Goal: Task Accomplishment & Management: Manage account settings

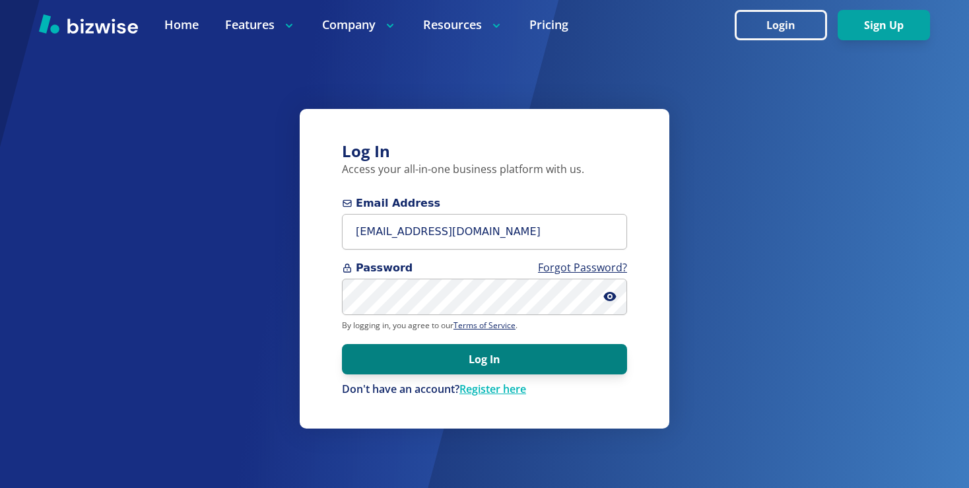
click at [502, 357] on button "Log In" at bounding box center [484, 359] width 285 height 30
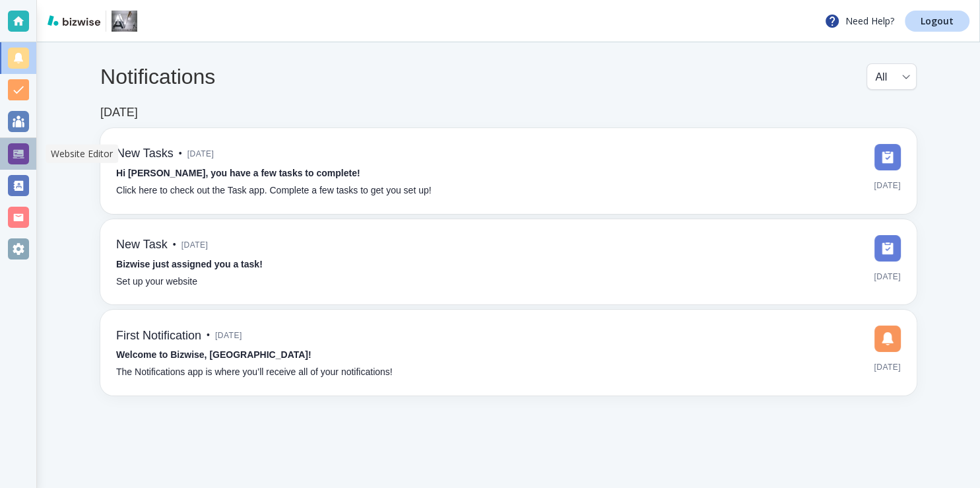
click at [15, 145] on div at bounding box center [18, 153] width 21 height 21
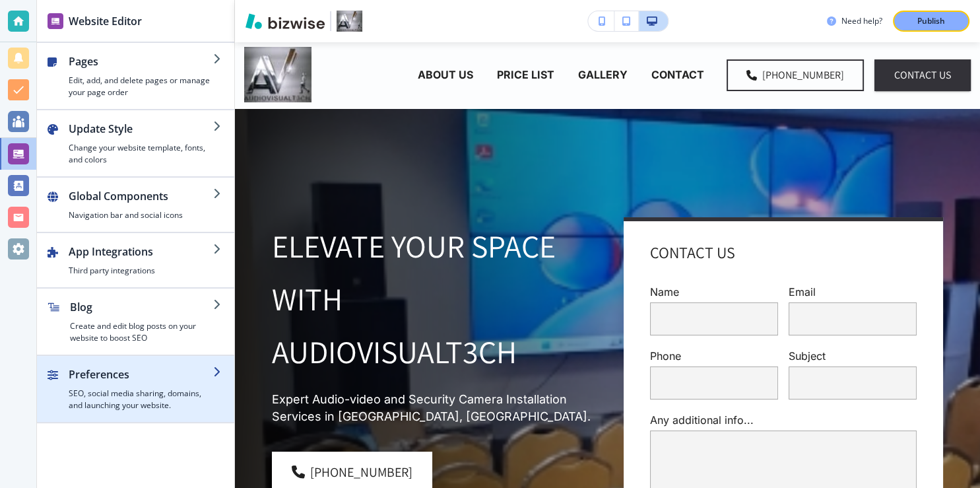
click at [177, 388] on h4 "SEO, social media sharing, domains, and launching your website." at bounding box center [141, 399] width 145 height 24
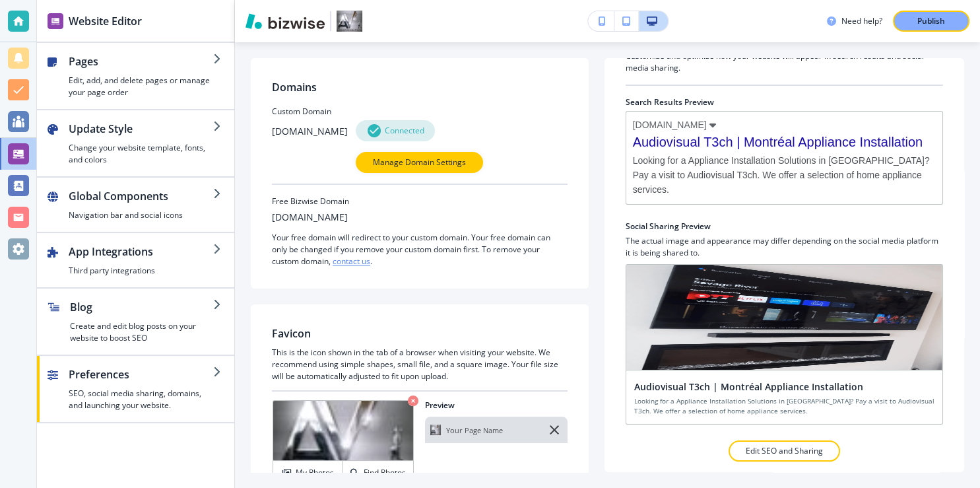
scroll to position [67, 0]
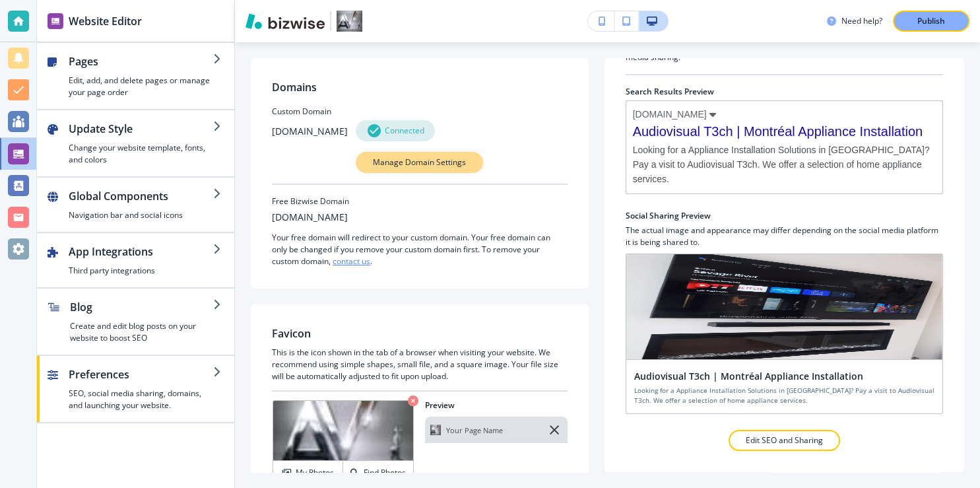
click at [435, 165] on p "Manage Domain Settings" at bounding box center [419, 162] width 93 height 12
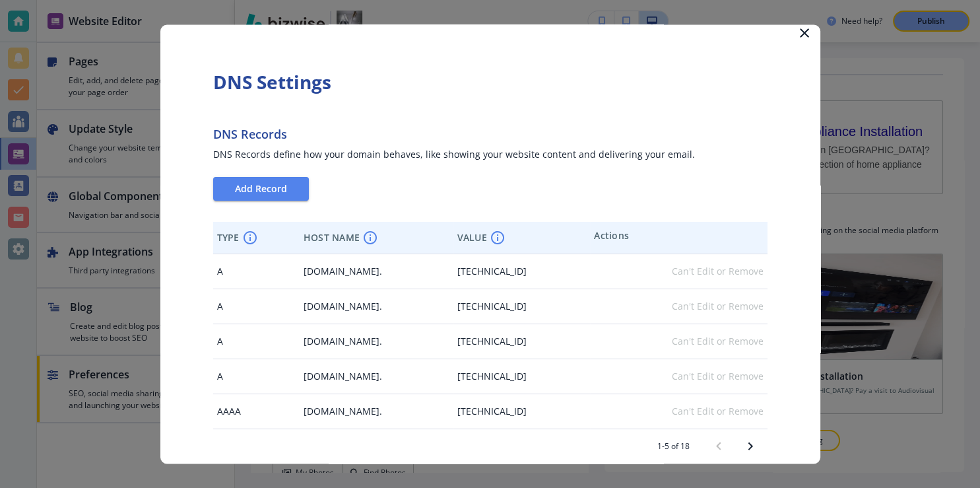
scroll to position [0, 0]
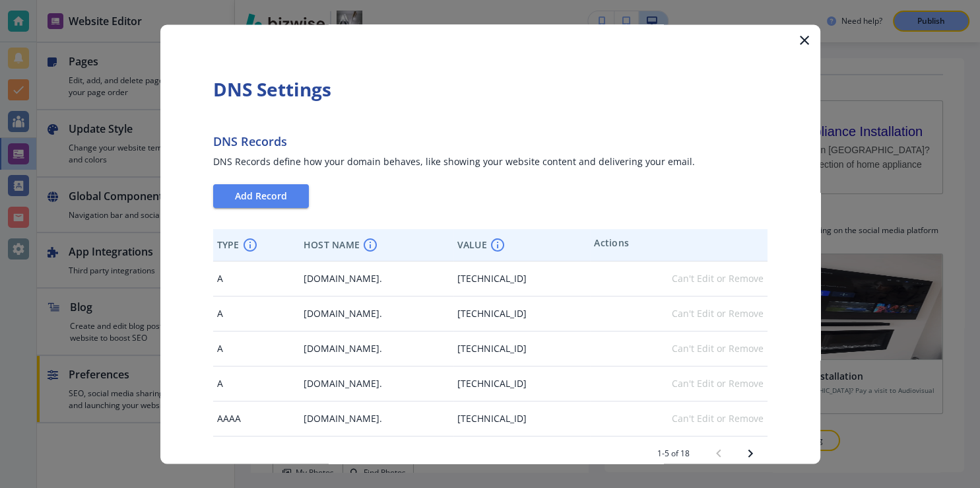
click at [797, 40] on icon "button" at bounding box center [805, 40] width 16 height 16
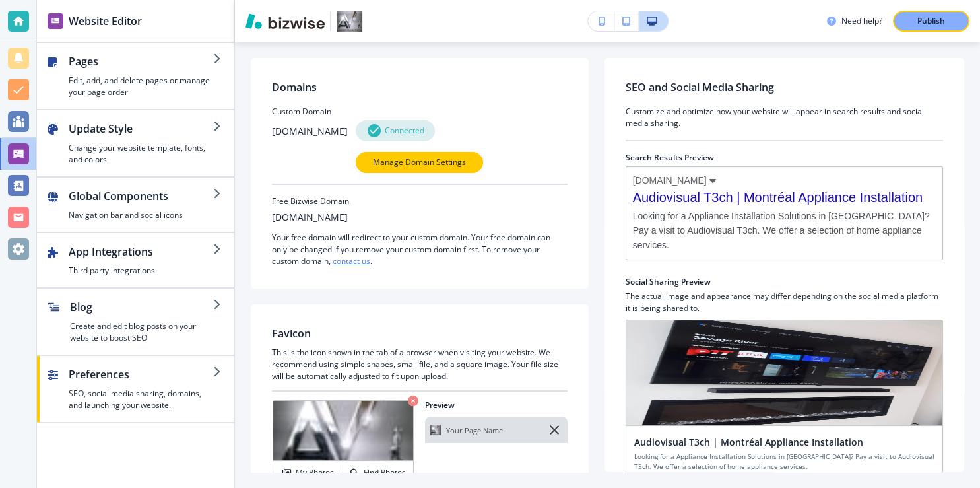
scroll to position [67, 0]
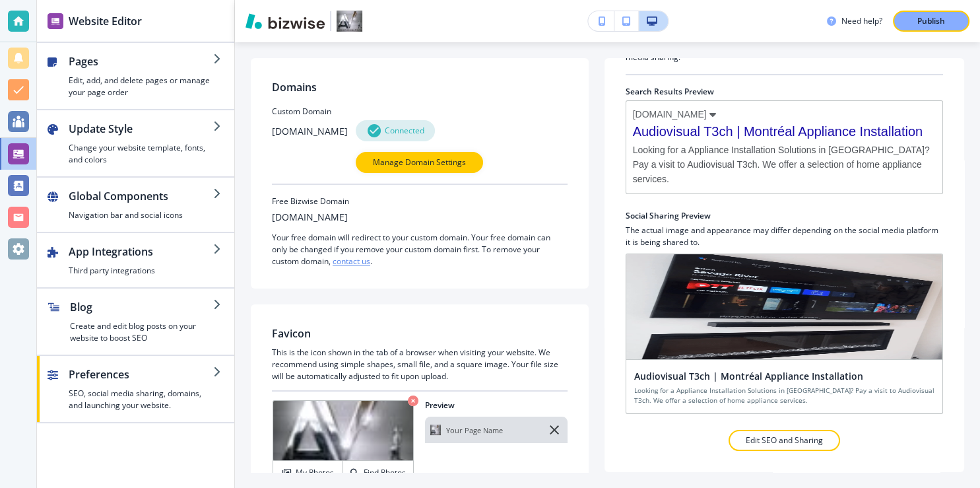
click at [710, 398] on h4 "Looking for a Appliance Installation Solutions in [GEOGRAPHIC_DATA]? Pay a visi…" at bounding box center [784, 395] width 300 height 20
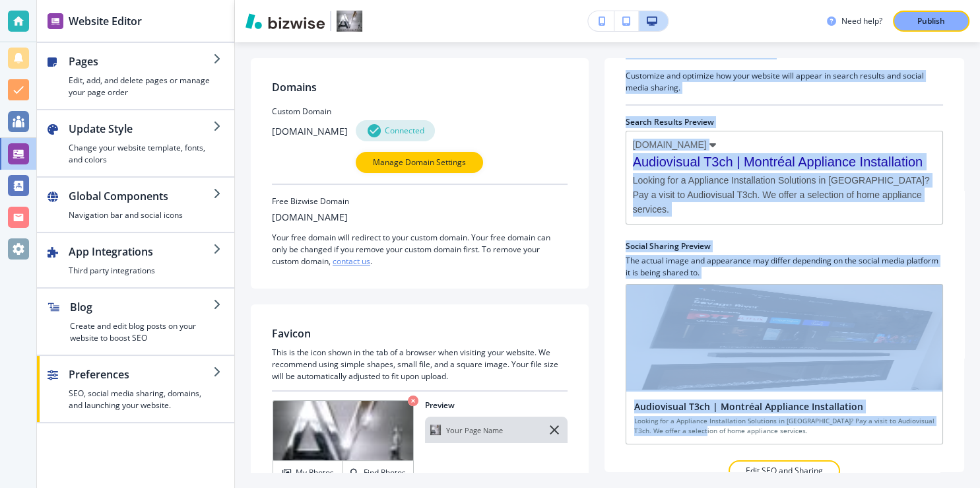
scroll to position [8, 0]
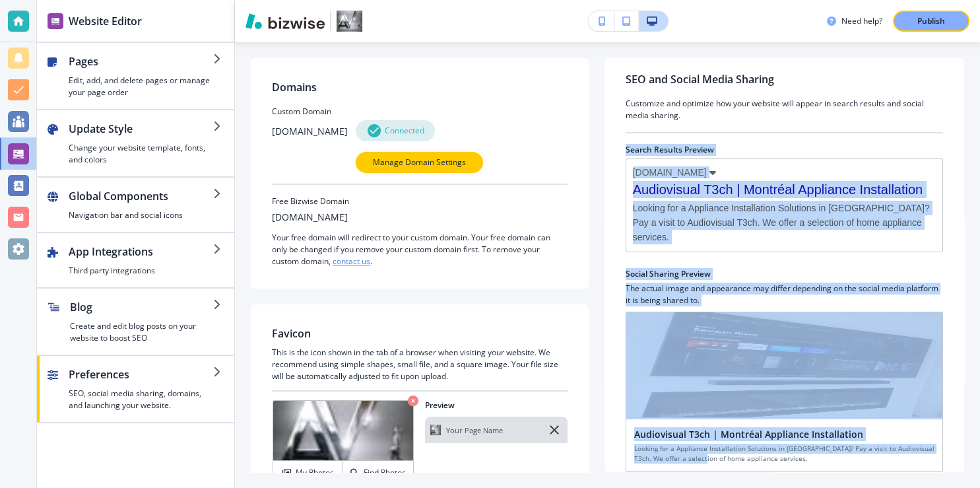
drag, startPoint x: 710, startPoint y: 398, endPoint x: 604, endPoint y: 143, distance: 275.8
click at [626, 312] on div "Audiovisual T3ch | Montréal Appliance Installation Looking for a Appliance Inst…" at bounding box center [784, 392] width 317 height 160
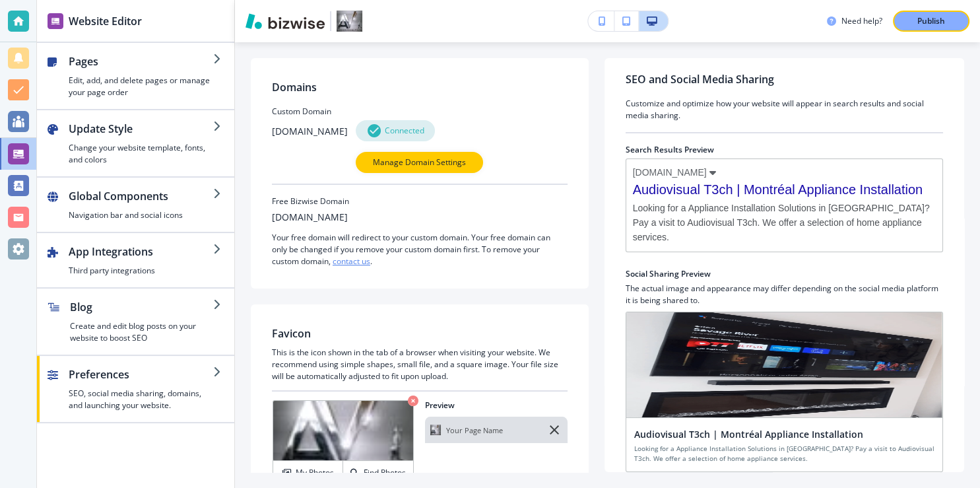
click at [605, 143] on div "SEO and Social Media Sharing Customize and optimize how your website will appea…" at bounding box center [785, 265] width 360 height 414
click at [653, 198] on span "Audiovisual T3ch | Montréal Appliance Installation" at bounding box center [784, 189] width 303 height 17
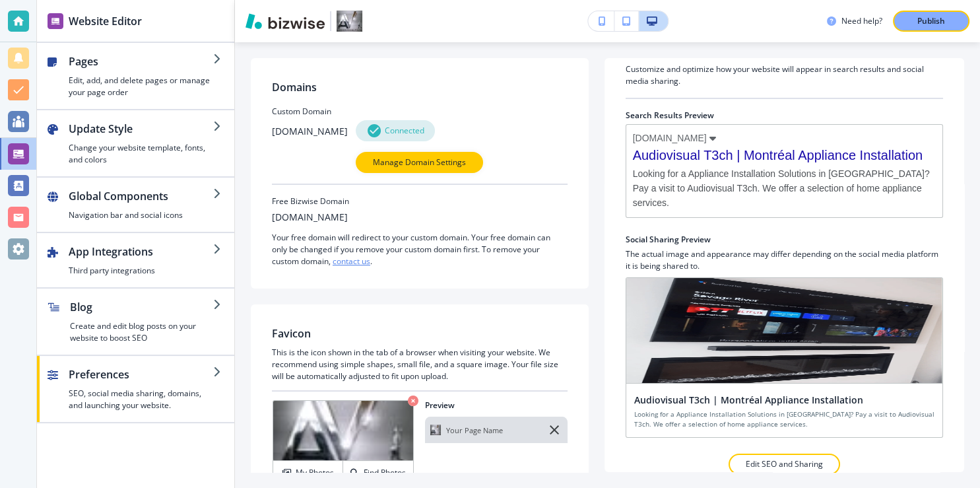
scroll to position [67, 0]
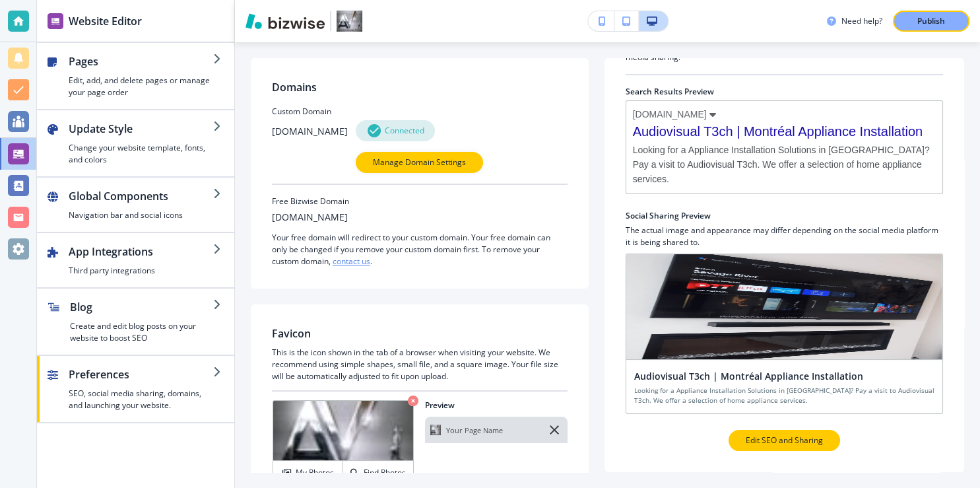
click at [756, 438] on p "Edit SEO and Sharing" at bounding box center [784, 440] width 77 height 12
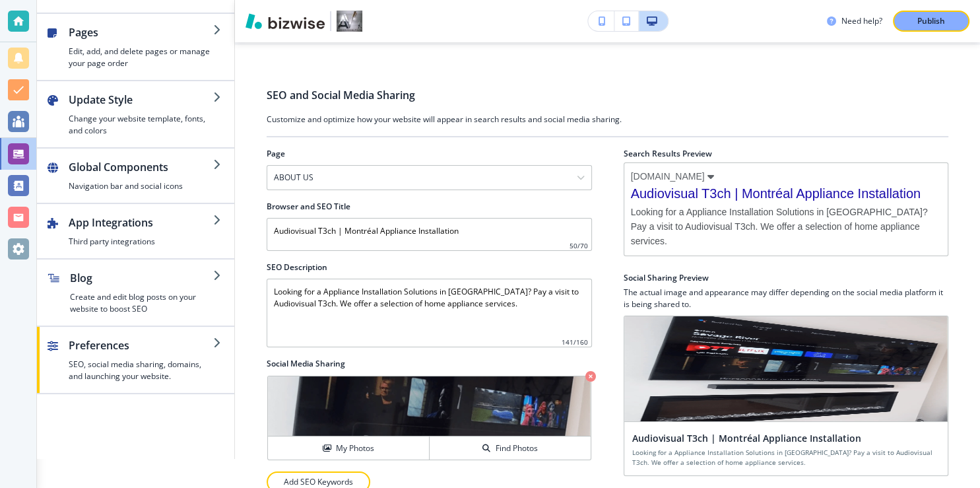
scroll to position [43, 0]
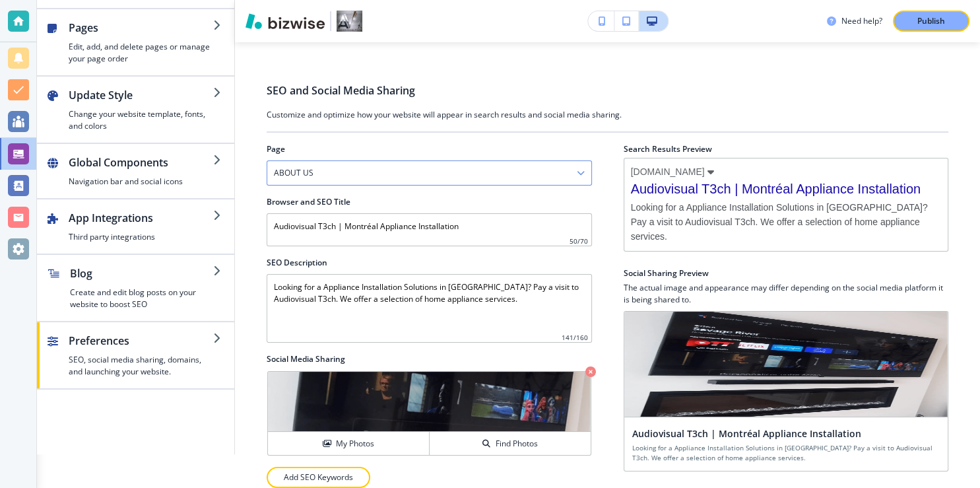
click at [582, 169] on icon "button" at bounding box center [581, 173] width 8 height 8
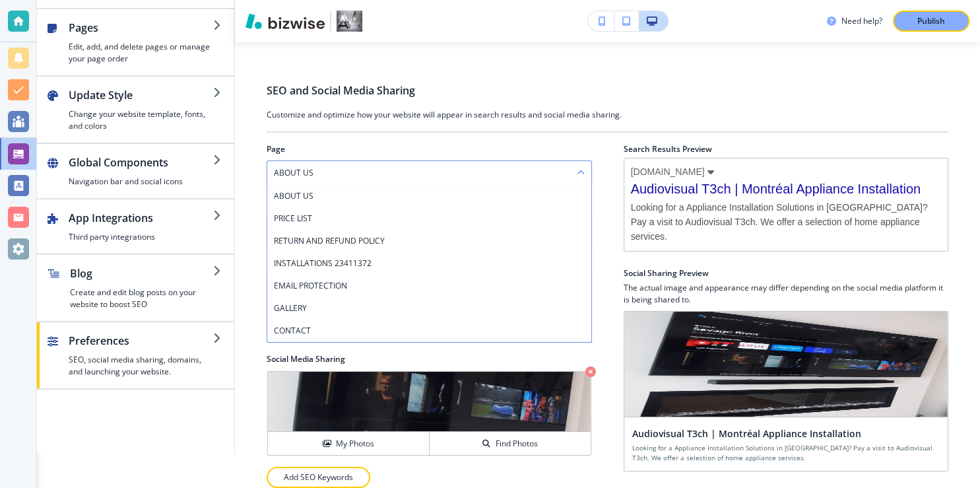
click at [582, 169] on icon "button" at bounding box center [581, 173] width 8 height 8
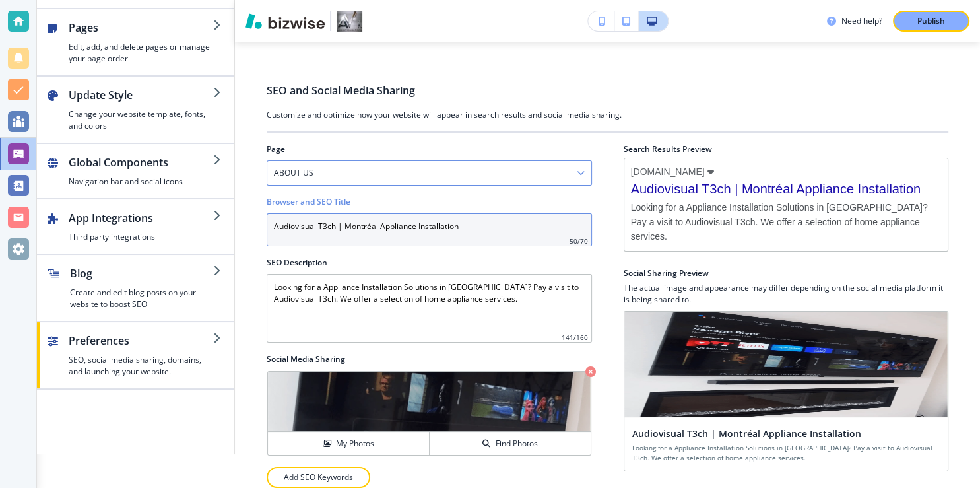
click at [461, 213] on input "Audiovisual T3ch | Montréal Appliance Installation" at bounding box center [429, 229] width 325 height 33
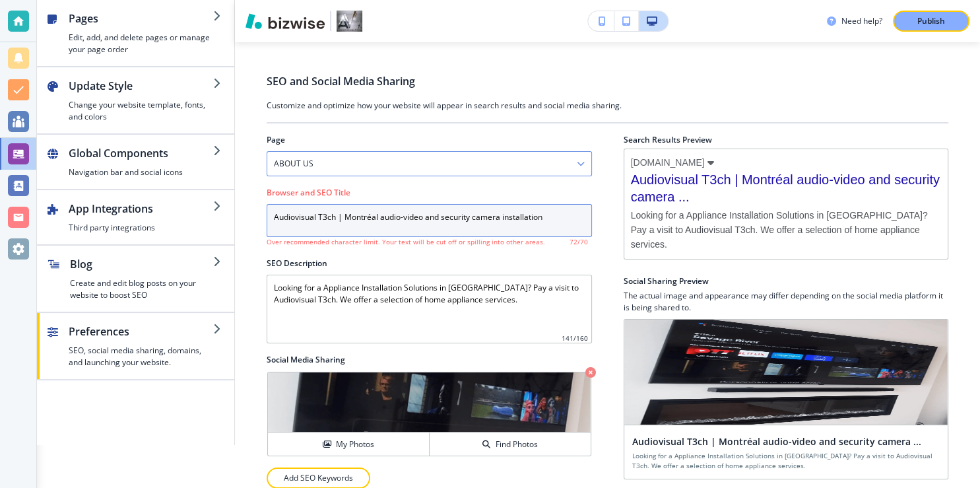
click at [439, 215] on input "Audiovisual T3ch | Montréal audio-video and security camera installation" at bounding box center [429, 220] width 325 height 33
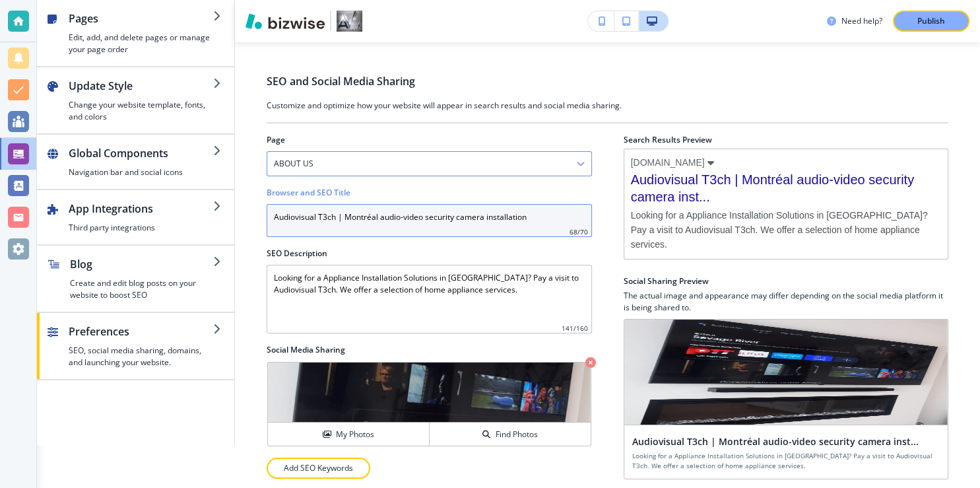
click at [424, 218] on input "Audiovisual T3ch | Montréal audio-video security camera installation" at bounding box center [429, 220] width 325 height 33
click at [421, 215] on input "Audiovisual T3ch | Montréal audio-video& security camera installation" at bounding box center [429, 220] width 325 height 33
click at [424, 216] on input "Audiovisual T3ch | Montréal audio-video& security camera installation" at bounding box center [429, 220] width 325 height 33
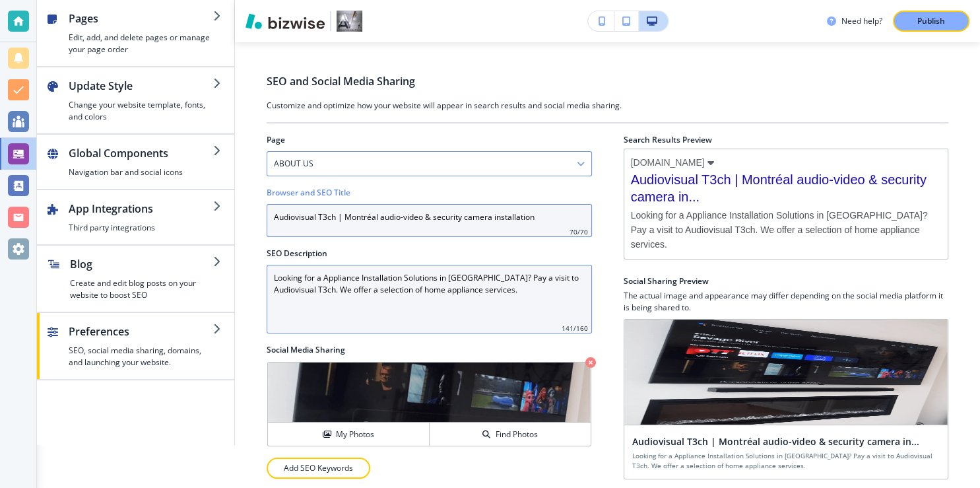
type input "Audiovisual T3ch | Montréal audio-video & security camera installation"
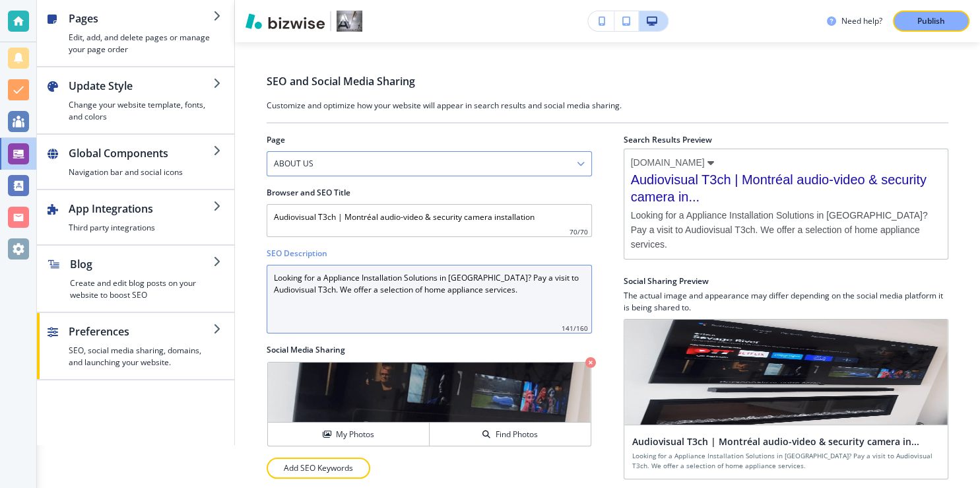
click at [358, 276] on Description "Looking for a Appliance Installation Solutions in [GEOGRAPHIC_DATA]? Pay a visi…" at bounding box center [429, 299] width 325 height 69
click at [321, 279] on Description "Looking for a Appliance Installation Solutions in [GEOGRAPHIC_DATA]? Pay a visi…" at bounding box center [429, 299] width 325 height 69
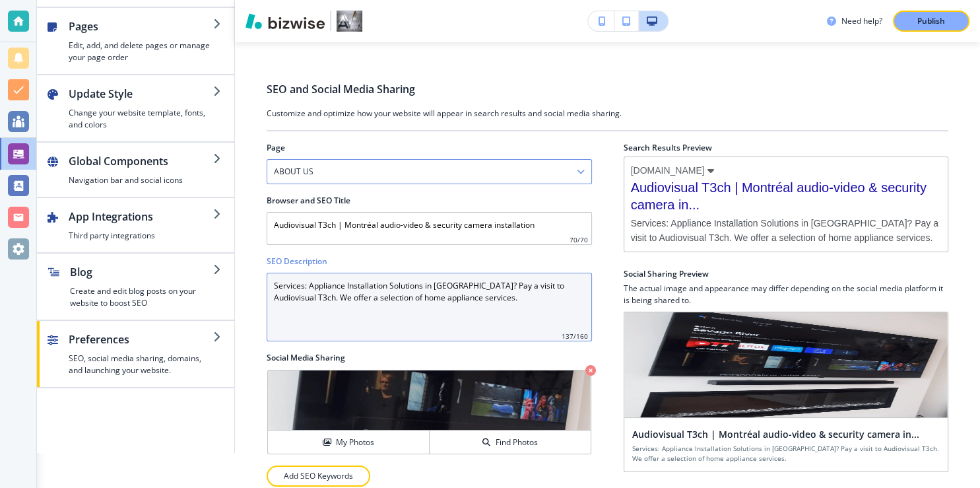
click at [342, 277] on Description "Services: Appliance Installation Solutions in [GEOGRAPHIC_DATA]? Pay a visit to…" at bounding box center [429, 307] width 325 height 69
click at [345, 277] on Description "Services: Appliance Installation Solutions in [GEOGRAPHIC_DATA]? Pay a visit to…" at bounding box center [429, 307] width 325 height 69
click at [352, 279] on Description "Services: Audio-video Installation Solutions in [GEOGRAPHIC_DATA]? Pay a visit …" at bounding box center [429, 307] width 325 height 69
click at [355, 279] on Description "Services: Audio-video Installation Solutions in [GEOGRAPHIC_DATA]? Pay a visit …" at bounding box center [429, 307] width 325 height 69
click at [400, 290] on Description "Services: Audio-videoInstallation Solutions in [GEOGRAPHIC_DATA]? Pay a visit t…" at bounding box center [429, 307] width 325 height 69
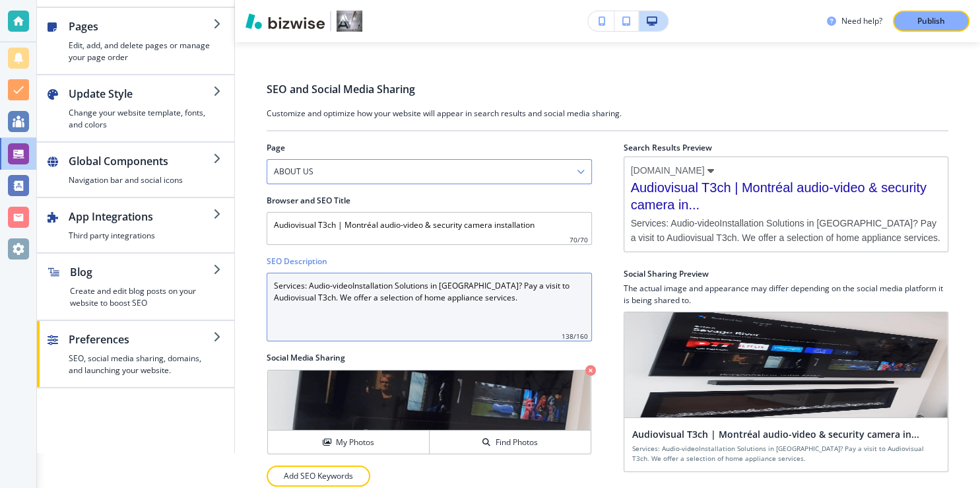
click at [400, 290] on Description "Services: Audio-videoInstallation Solutions in [GEOGRAPHIC_DATA]? Pay a visit t…" at bounding box center [429, 307] width 325 height 69
click at [352, 278] on Description "Services: Audio-videoInstallation Solutions in [GEOGRAPHIC_DATA]? Pay a visit t…" at bounding box center [429, 307] width 325 height 69
click at [477, 289] on Description "Services: Audio-video Installation Solutions in [GEOGRAPHIC_DATA]? Pay a visit …" at bounding box center [429, 307] width 325 height 69
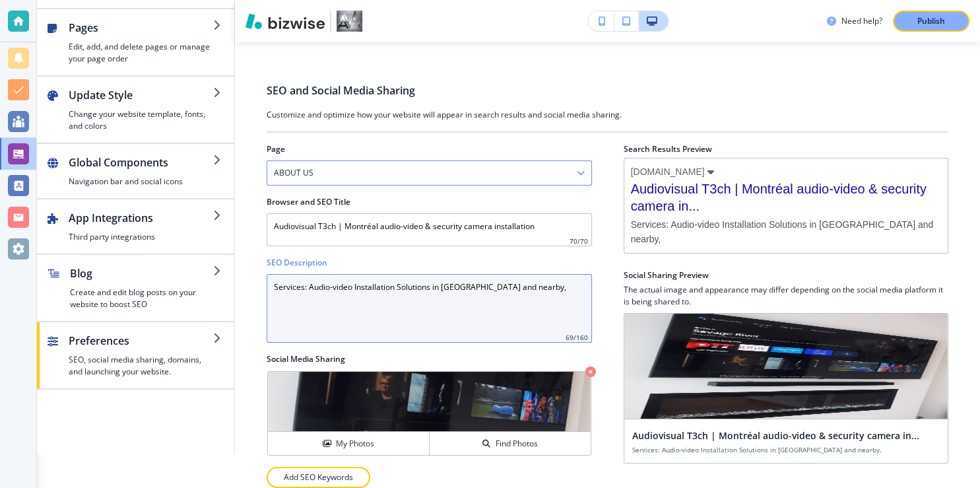
click at [352, 279] on Description "Services: Audio-video Installation Solutions in [GEOGRAPHIC_DATA] and nearby," at bounding box center [429, 308] width 325 height 69
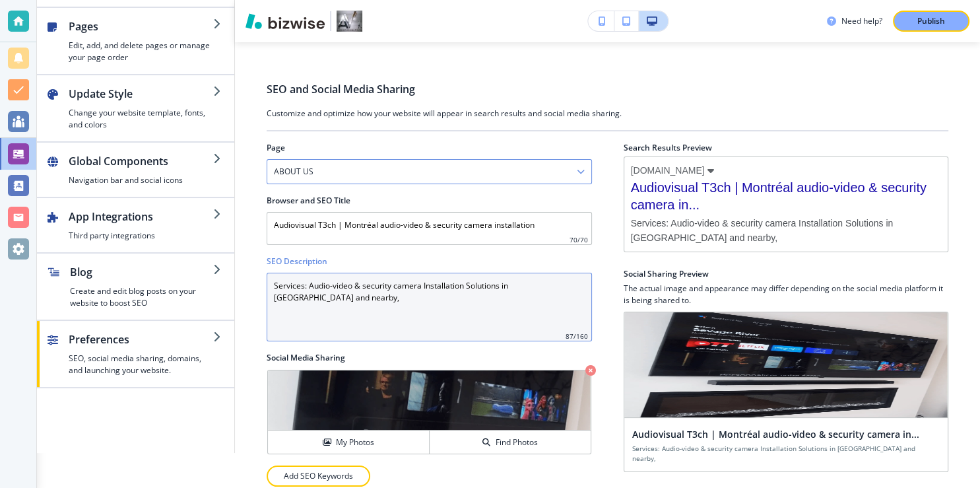
click at [304, 284] on Description "Services: Audio-video & security camera Installation Solutions in [GEOGRAPHIC_D…" at bounding box center [429, 307] width 325 height 69
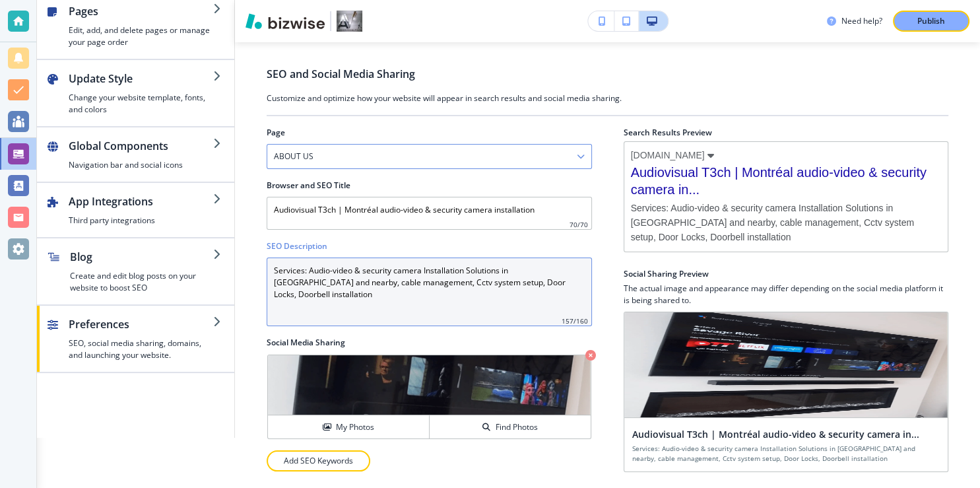
scroll to position [60, 0]
type Description "Services: Audio-video & security camera Installation Solutions in [GEOGRAPHIC_D…"
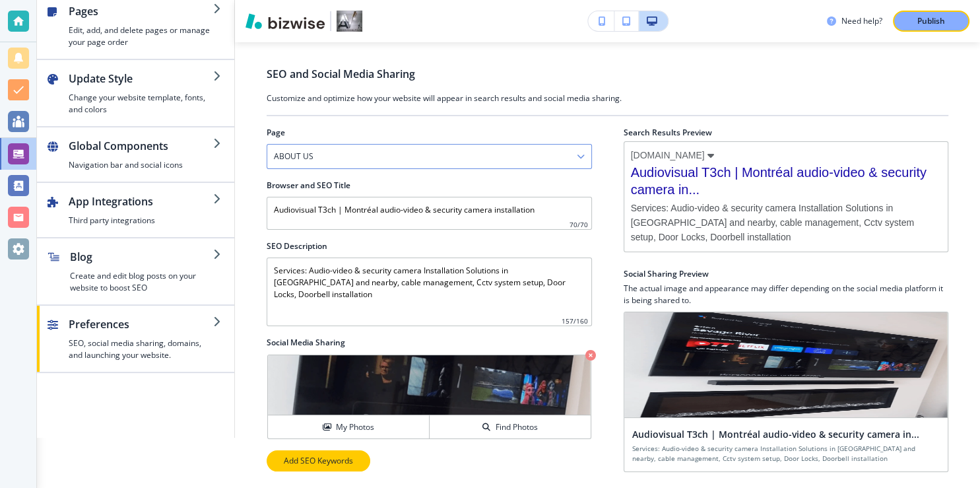
click at [326, 456] on button "Add SEO Keywords" at bounding box center [319, 460] width 104 height 21
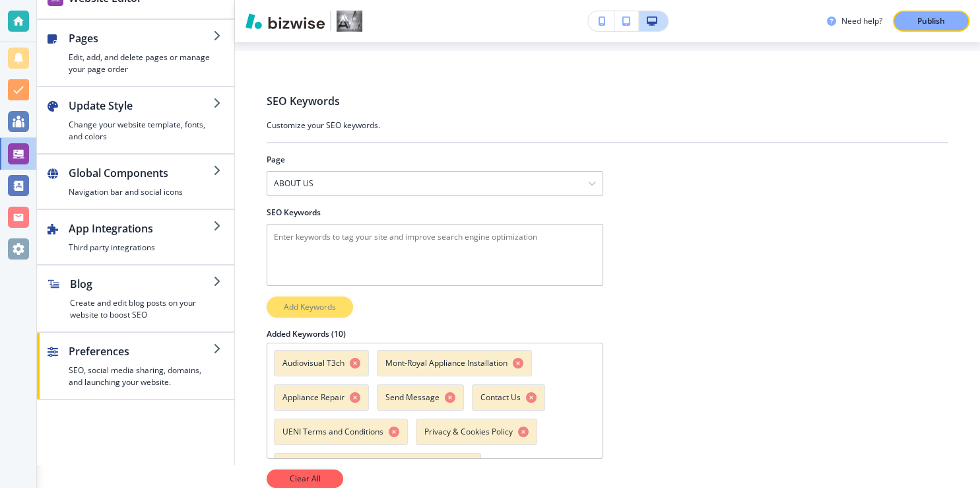
scroll to position [33, 0]
click at [519, 358] on icon "button" at bounding box center [518, 363] width 11 height 11
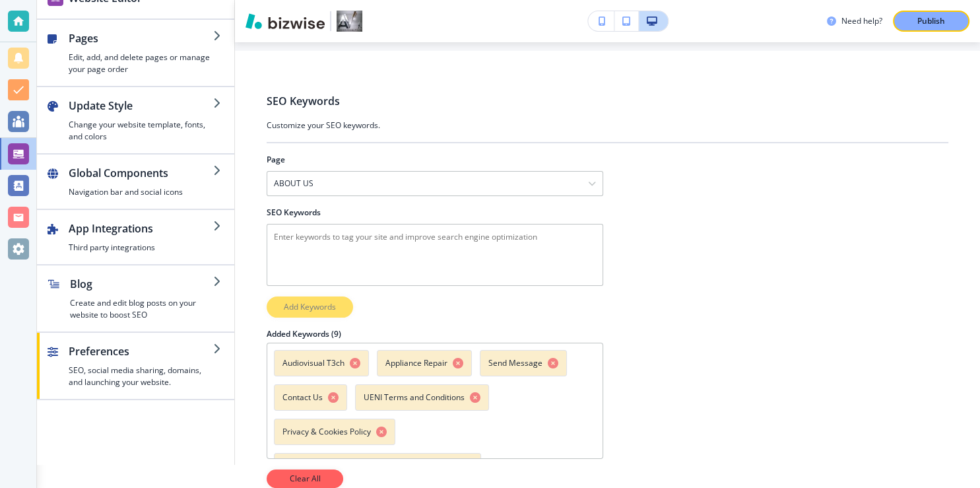
click at [457, 358] on icon "button" at bounding box center [458, 363] width 11 height 11
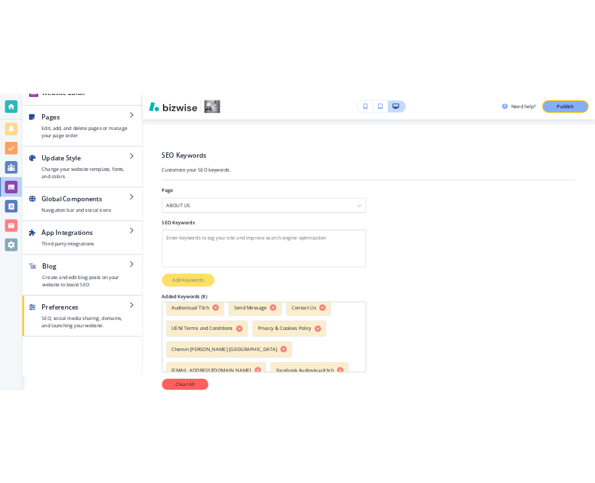
scroll to position [0, 0]
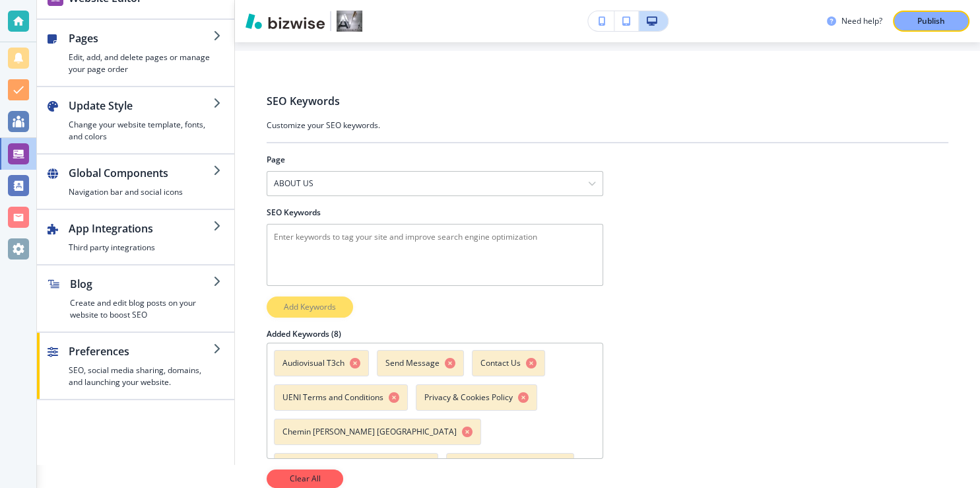
click at [462, 426] on icon "button" at bounding box center [467, 431] width 11 height 11
click at [395, 392] on icon "button" at bounding box center [394, 397] width 11 height 11
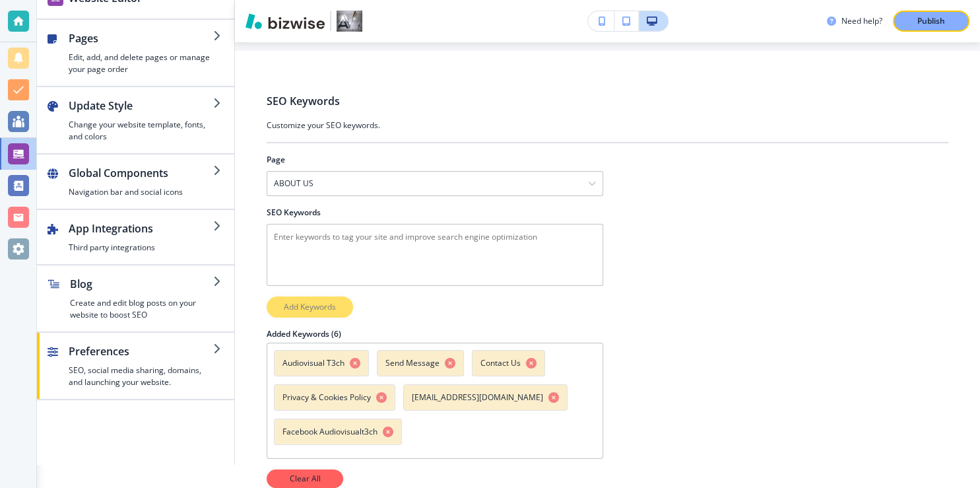
click at [439, 422] on div "Audiovisual T3ch Send Message Contact Us Privacy & Cookies Policy [EMAIL_ADDRES…" at bounding box center [435, 401] width 337 height 116
click at [380, 392] on icon "button" at bounding box center [381, 397] width 11 height 11
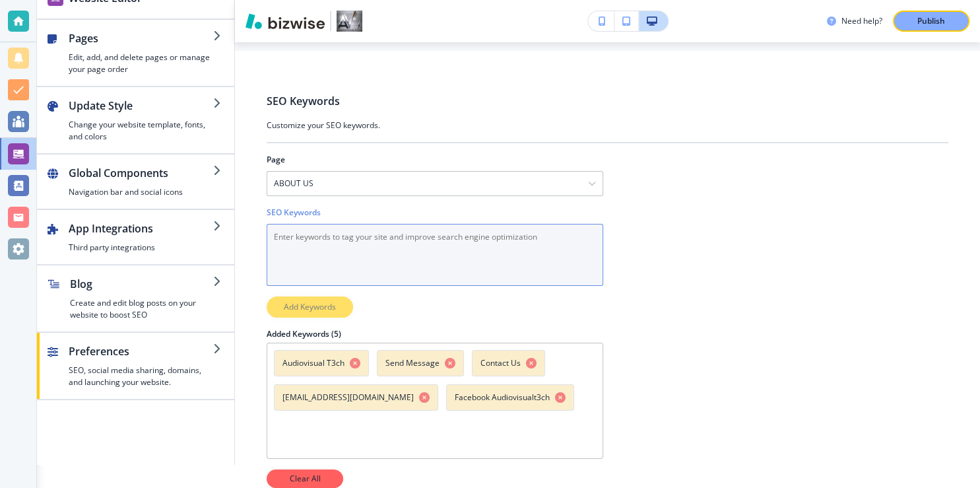
click at [300, 236] on Keywords "SEO Keywords" at bounding box center [435, 255] width 337 height 62
type Keywords "a"
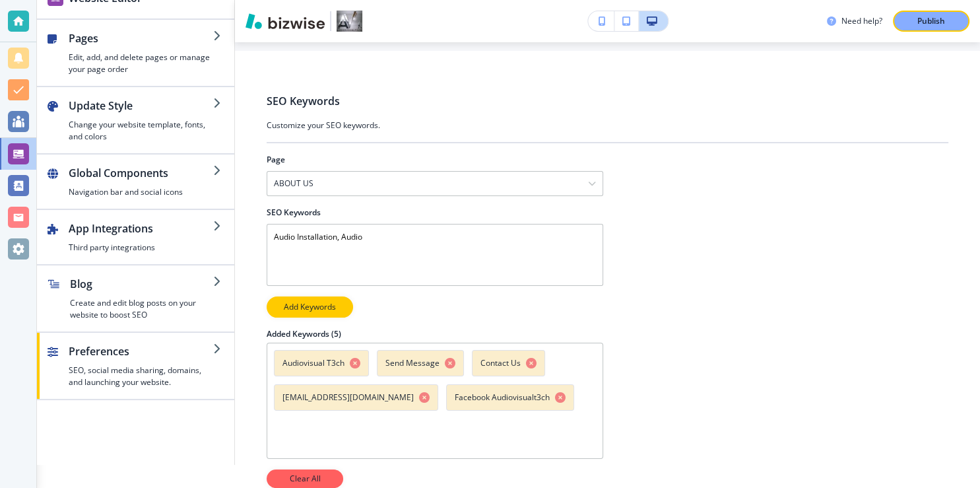
click at [566, 352] on div "Audiovisual T3ch Send Message Contact Us [EMAIL_ADDRESS][DOMAIN_NAME] Facebook …" at bounding box center [435, 401] width 337 height 116
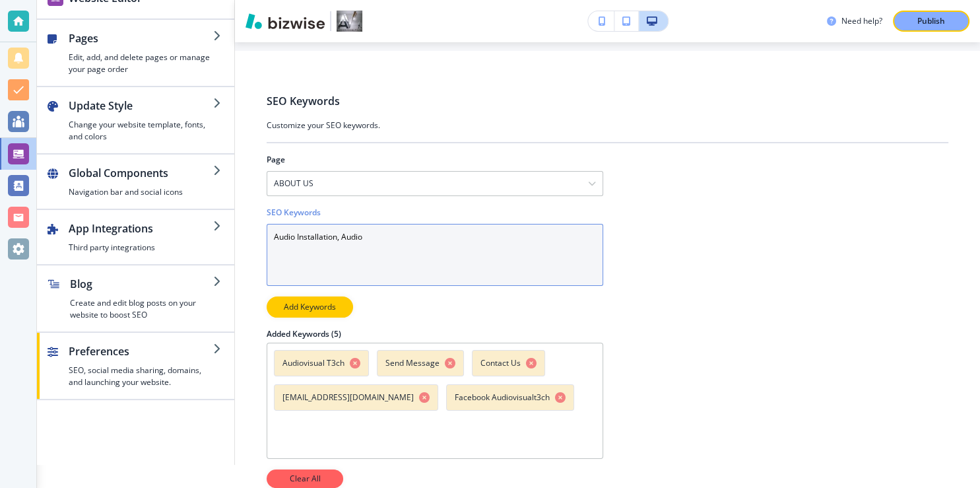
click at [391, 245] on Keywords "Audio Installation, Audio" at bounding box center [435, 255] width 337 height 62
type Keywords "Audio Installation, Audio setup,"
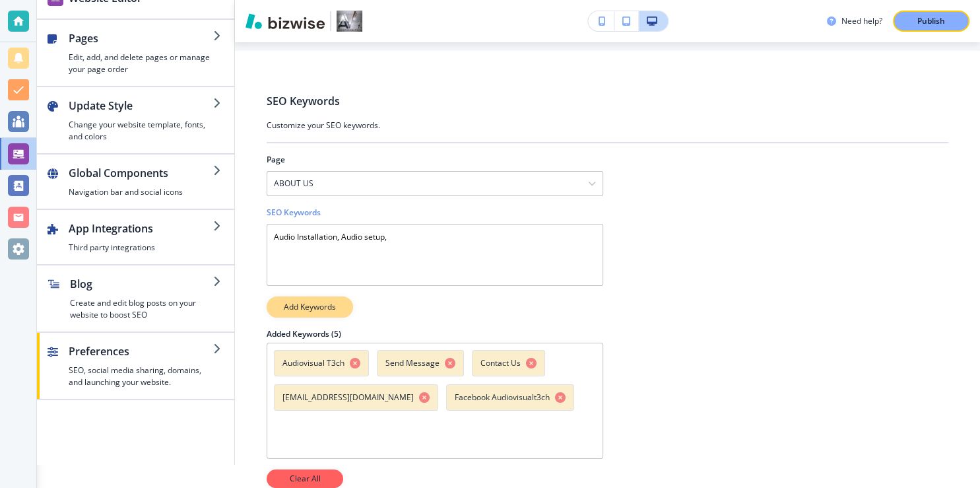
click at [312, 301] on p "Add Keywords" at bounding box center [310, 307] width 52 height 12
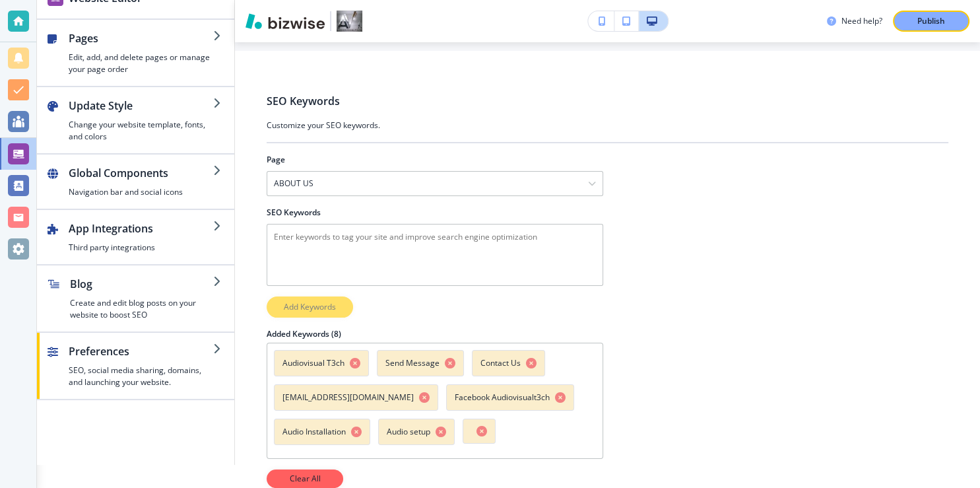
click at [482, 426] on icon "button" at bounding box center [482, 431] width 11 height 11
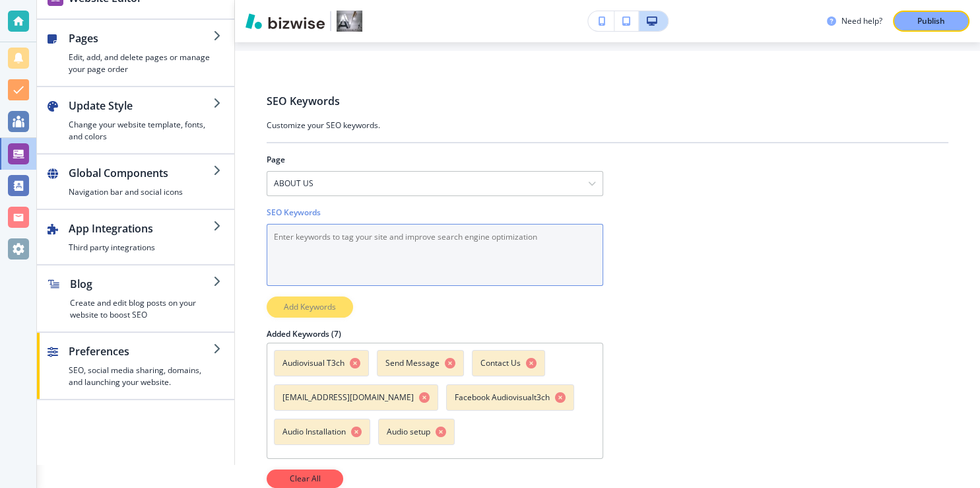
click at [285, 226] on Keywords "SEO Keywords" at bounding box center [435, 255] width 337 height 62
type Keywords "T"
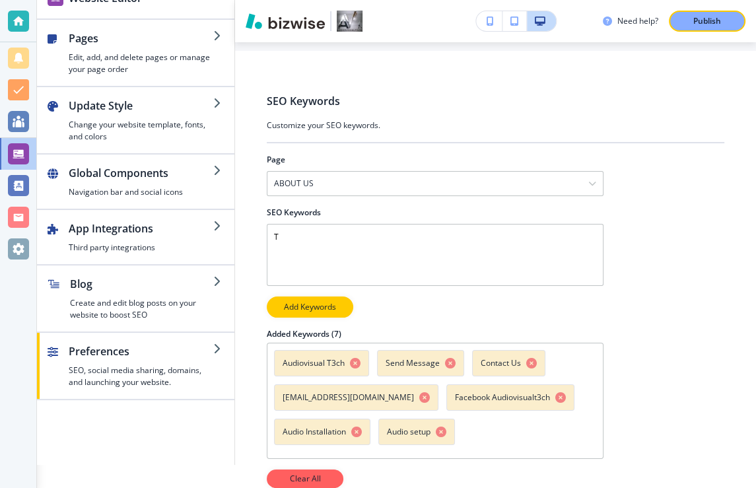
click at [727, 317] on div "SEO Keywords Customize your SEO keywords. Page ABOUT US ABOUT US PRICE LIST RET…" at bounding box center [495, 258] width 521 height 414
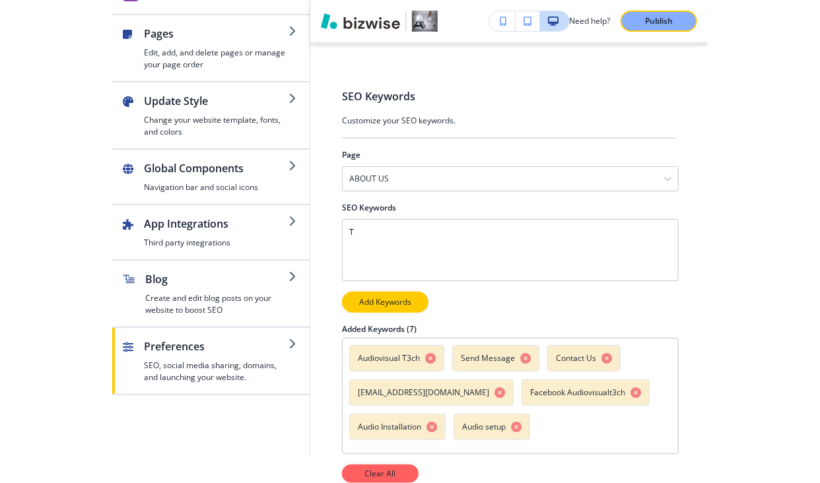
scroll to position [38, 0]
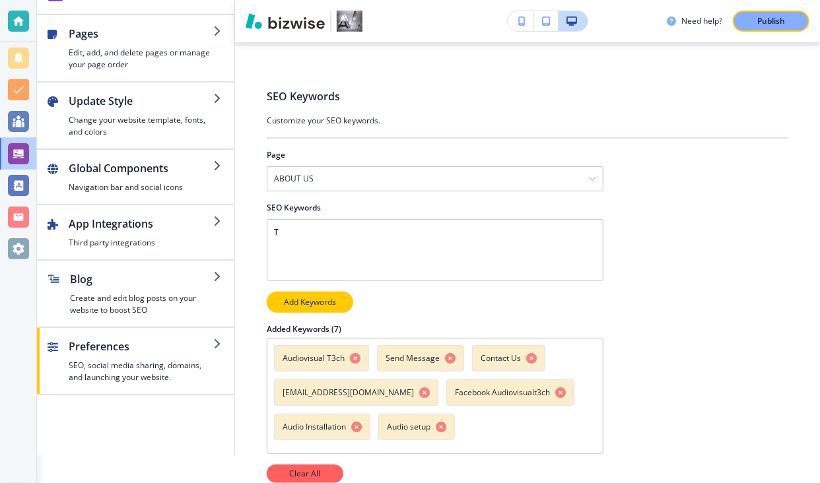
click at [11, 363] on div at bounding box center [18, 241] width 36 height 483
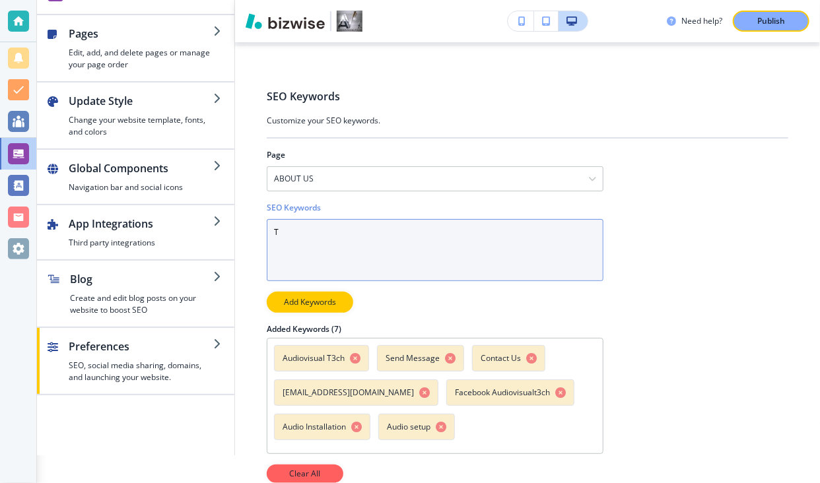
click at [304, 228] on Keywords "T" at bounding box center [435, 250] width 337 height 62
paste Keywords "Audio Installation Audio Setup Cable Management Cctv Cameras Cctv Installations…"
type Keywords "Audio Installation Audio Setup Cable Management Cctv Cameras Cctv Installations…"
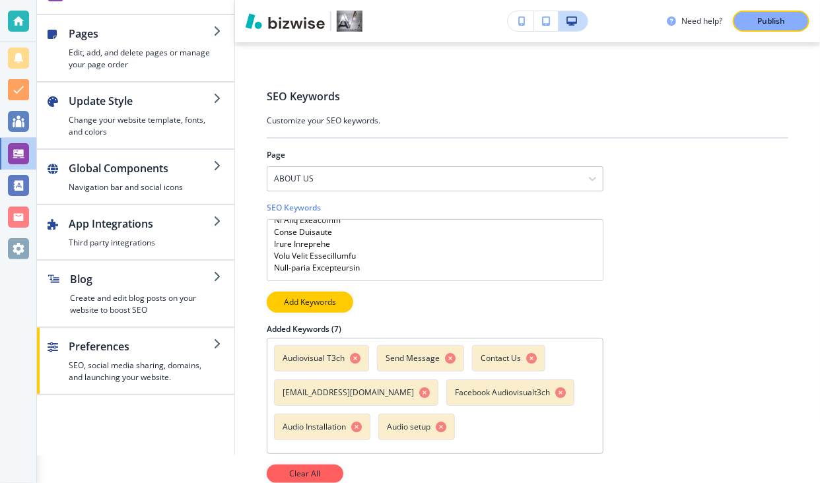
click at [352, 422] on icon "button" at bounding box center [356, 427] width 11 height 11
click at [338, 422] on icon "button" at bounding box center [336, 427] width 11 height 11
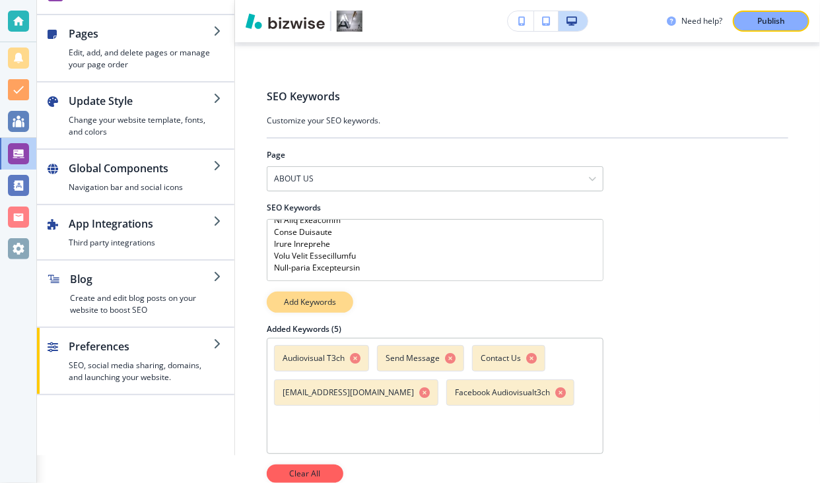
click at [314, 296] on p "Add Keywords" at bounding box center [310, 302] width 52 height 12
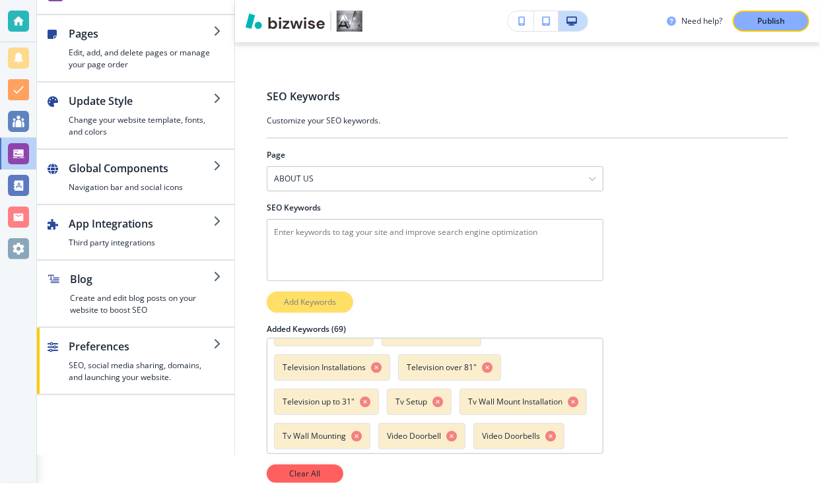
scroll to position [987, 0]
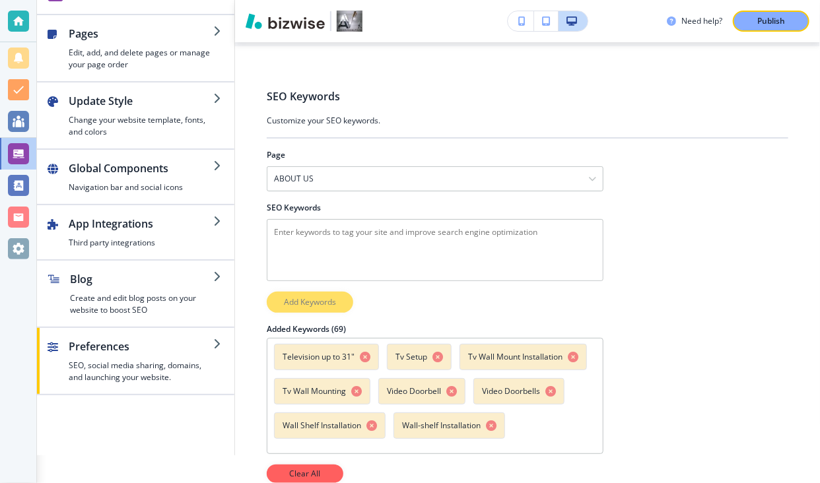
click at [246, 298] on div "SEO Keywords Customize your SEO keywords. Page ABOUT US ABOUT US PRICE LIST RET…" at bounding box center [527, 250] width 585 height 409
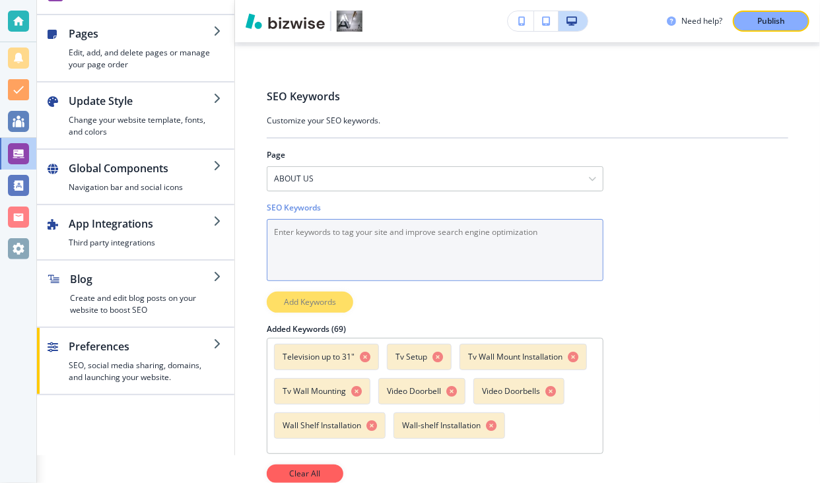
click at [379, 232] on Keywords "SEO Keywords" at bounding box center [435, 250] width 337 height 62
paste Keywords "Loremips: Dolor Sitametconse, Adipi Elits, Doeiu Temporinci, Utla Etdolor, Magn…"
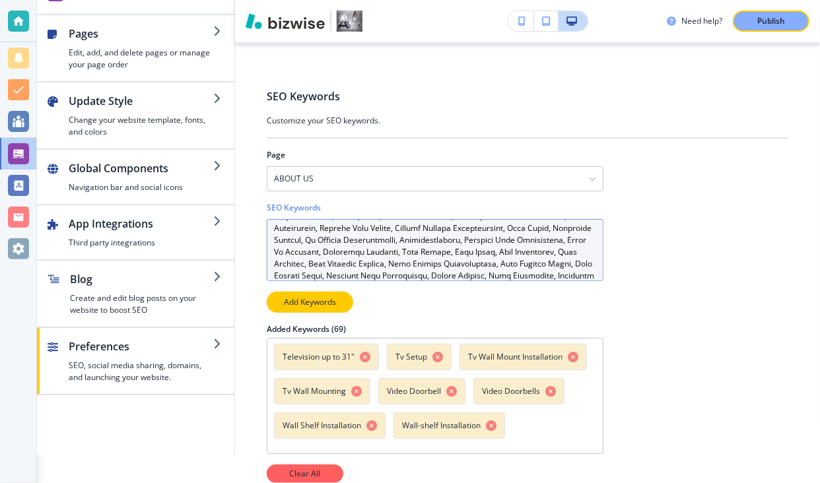
scroll to position [32, 0]
click at [492, 230] on Keywords "SEO Keywords" at bounding box center [435, 250] width 337 height 62
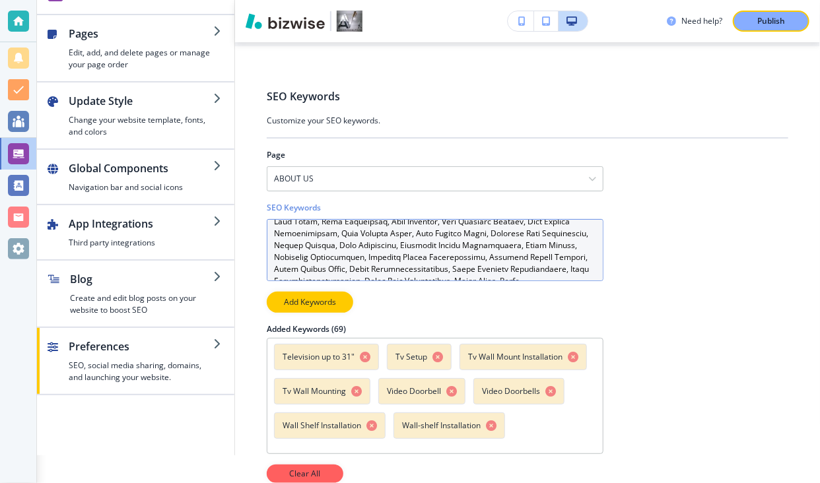
scroll to position [63, 0]
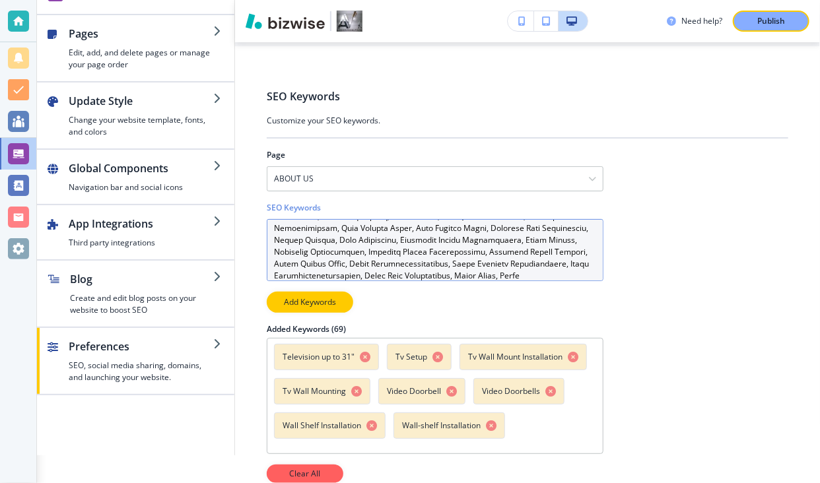
click at [401, 244] on Keywords "SEO Keywords" at bounding box center [435, 250] width 337 height 62
click at [397, 244] on Keywords "SEO Keywords" at bounding box center [435, 250] width 337 height 62
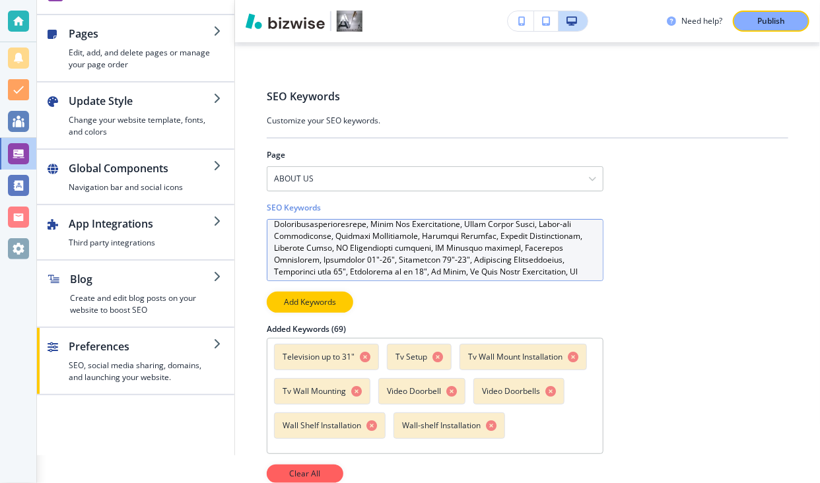
scroll to position [154, 0]
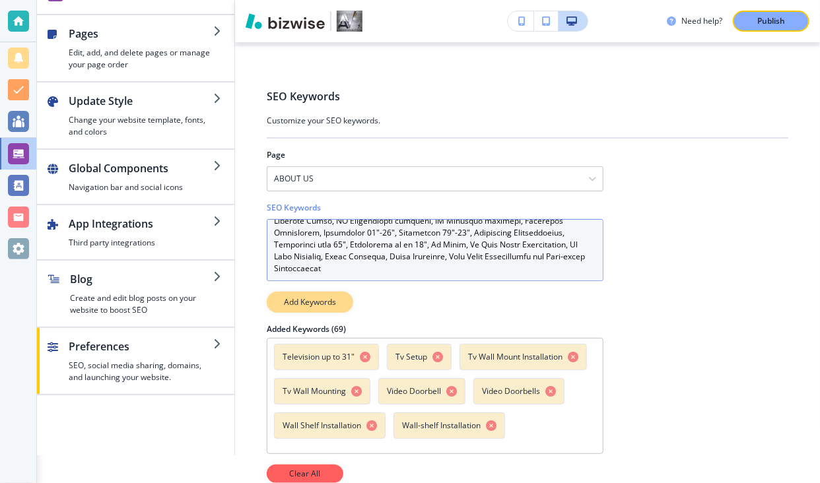
type Keywords "Loremips: Dolor Sitametconse, Adipi Elits, Doeiu Temporinci, Utla Etdolor, Magn…"
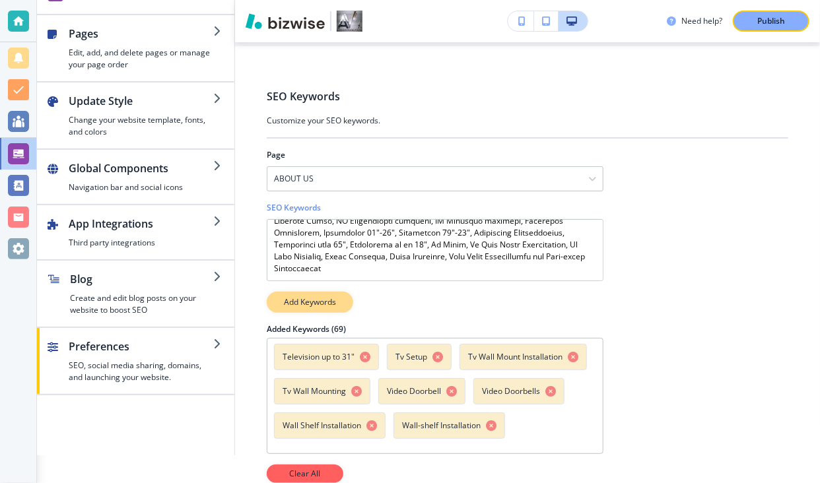
click at [326, 296] on p "Add Keywords" at bounding box center [310, 302] width 52 height 12
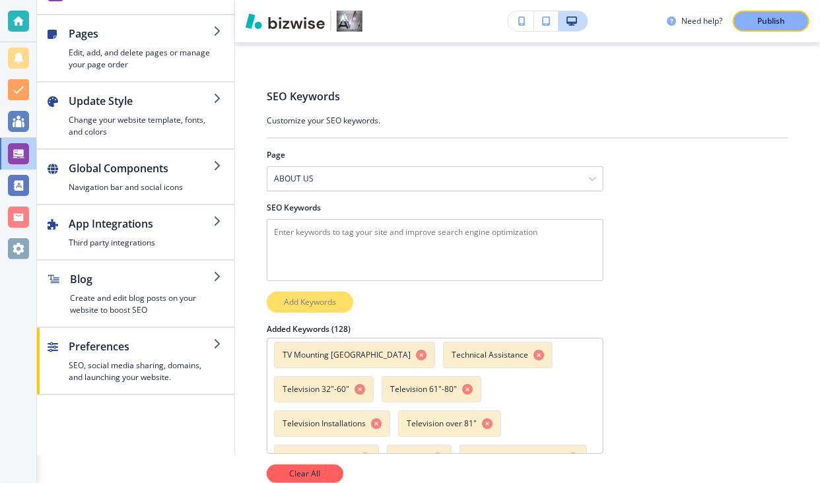
scroll to position [1975, 0]
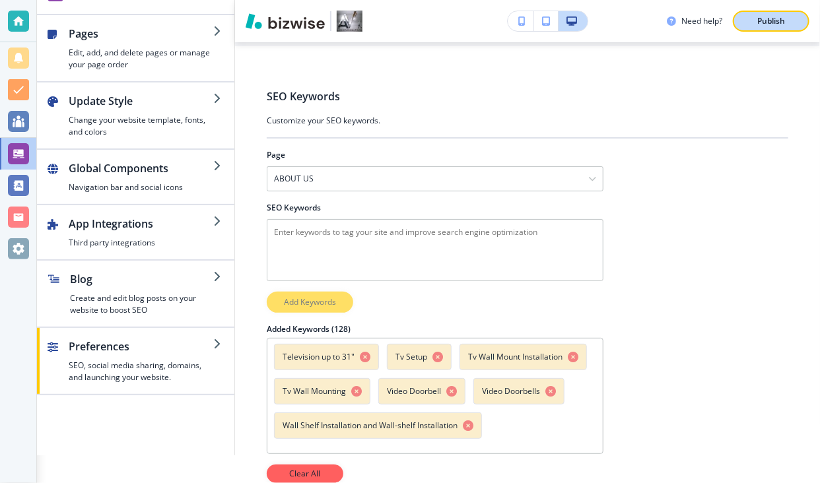
click at [761, 23] on p "Publish" at bounding box center [771, 21] width 28 height 12
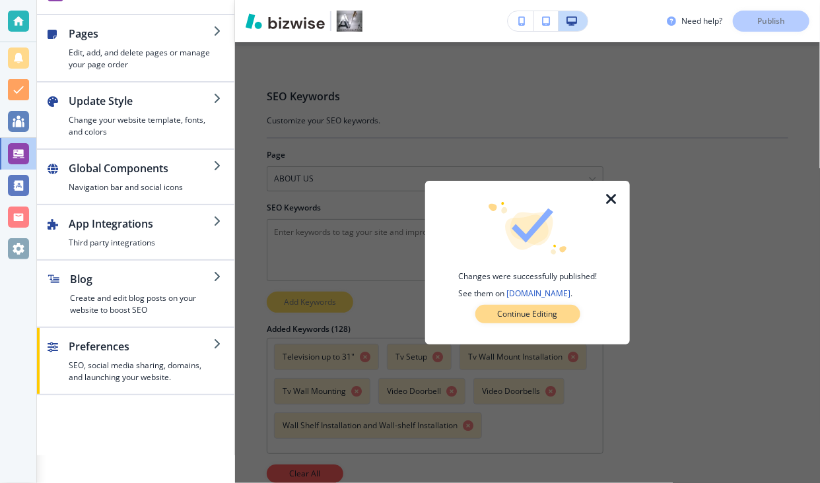
click at [530, 314] on p "Continue Editing" at bounding box center [528, 314] width 60 height 12
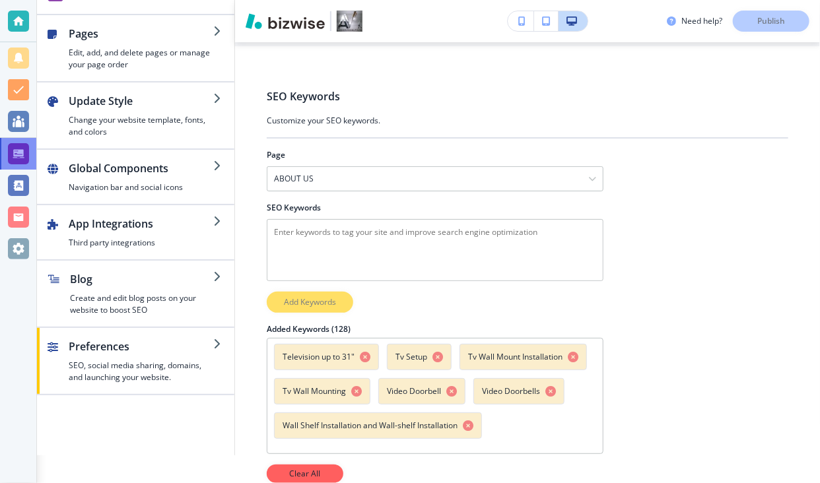
click at [17, 157] on div at bounding box center [18, 153] width 21 height 21
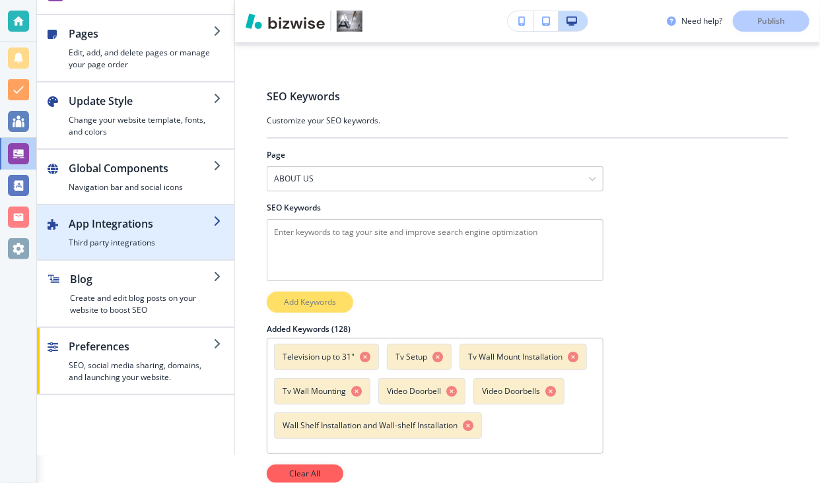
click at [127, 220] on h2 "App Integrations" at bounding box center [141, 224] width 145 height 16
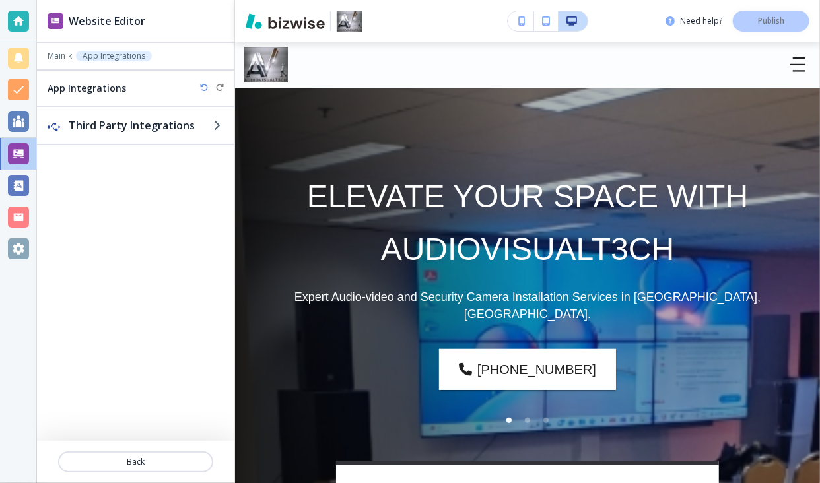
scroll to position [0, 0]
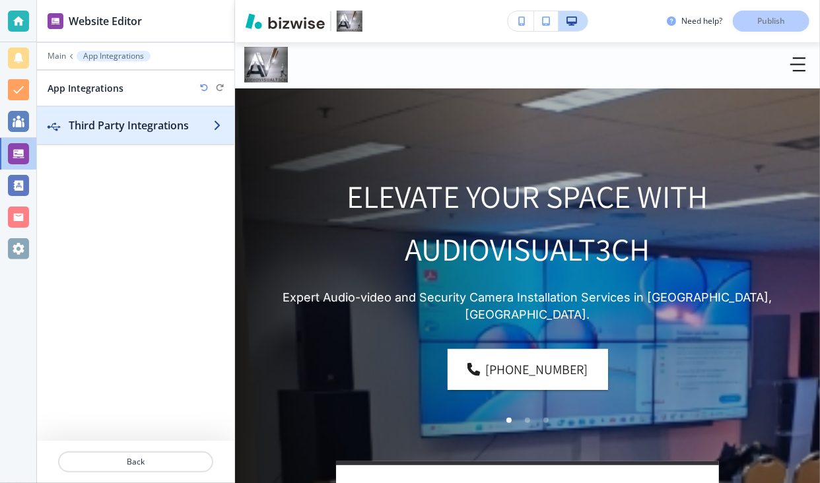
click at [215, 125] on icon "button" at bounding box center [218, 125] width 11 height 11
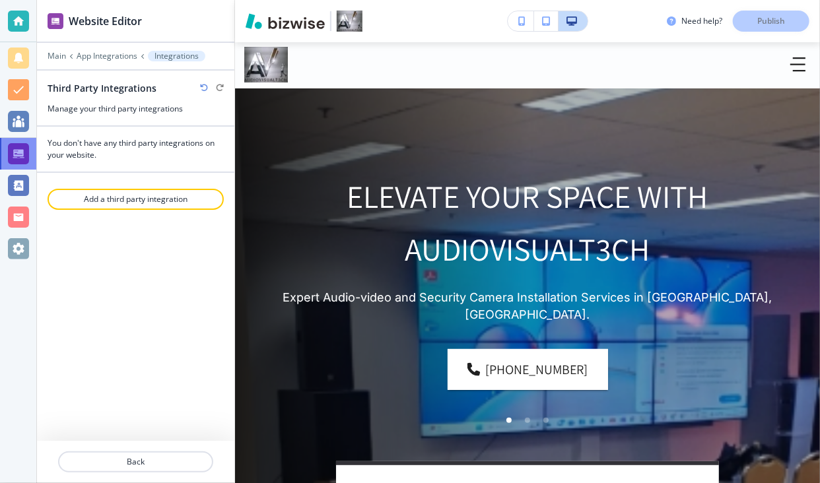
click at [15, 156] on div at bounding box center [18, 153] width 21 height 21
click at [17, 153] on div at bounding box center [18, 153] width 21 height 21
click at [15, 247] on div at bounding box center [18, 248] width 21 height 21
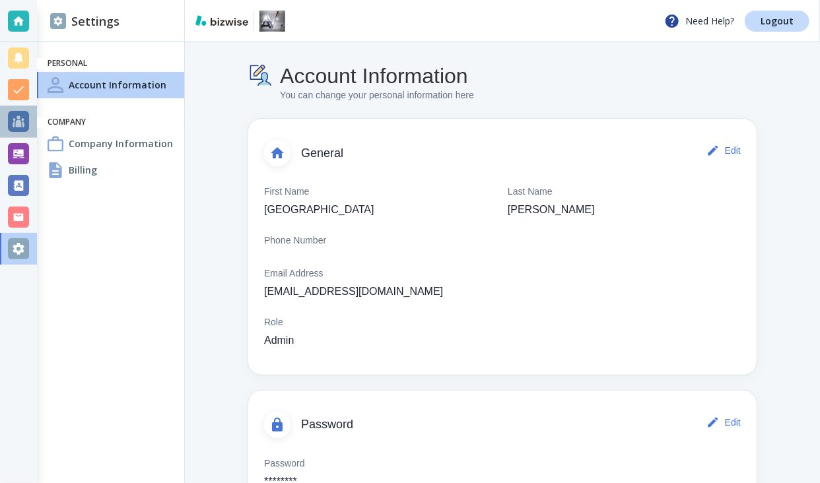
click at [17, 123] on div at bounding box center [18, 121] width 21 height 21
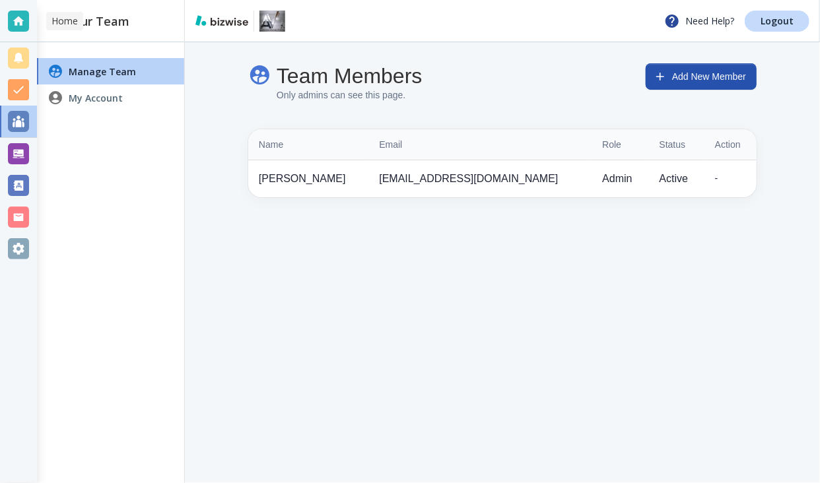
click at [23, 24] on div at bounding box center [18, 21] width 21 height 21
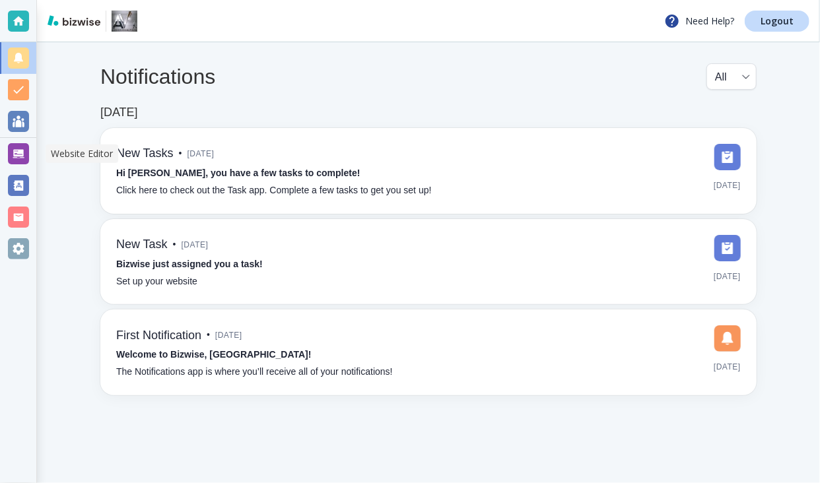
click at [19, 149] on div at bounding box center [18, 153] width 21 height 21
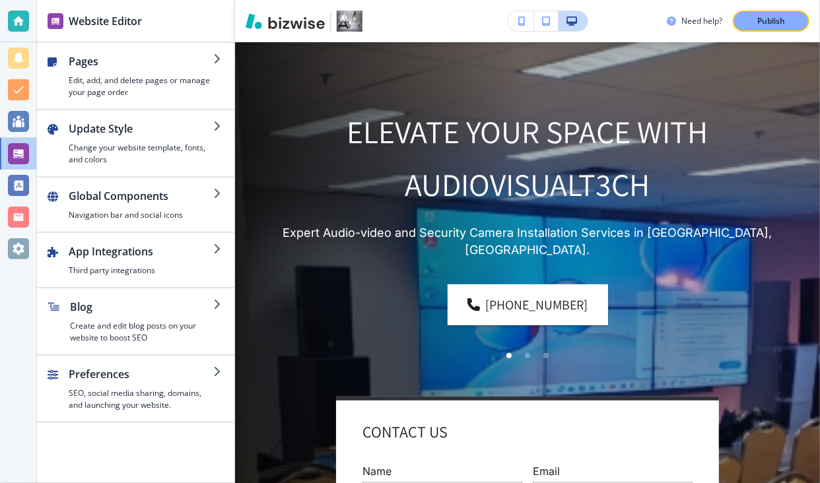
scroll to position [43, 0]
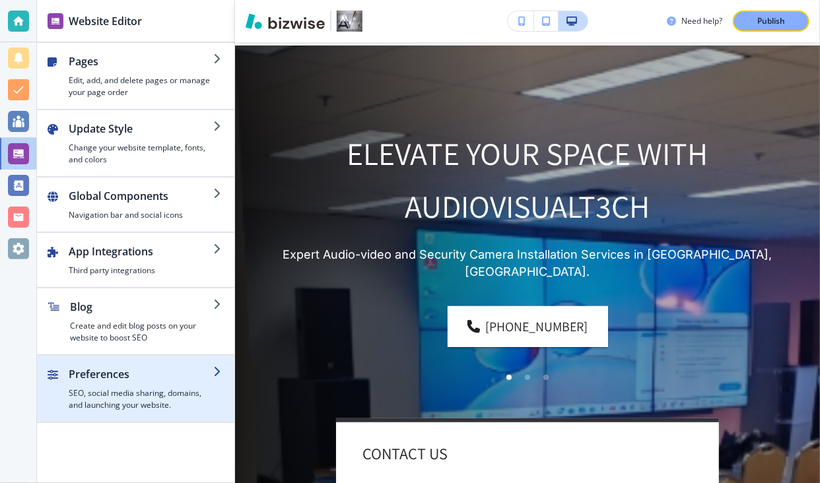
click at [108, 392] on h4 "SEO, social media sharing, domains, and launching your website." at bounding box center [141, 399] width 145 height 24
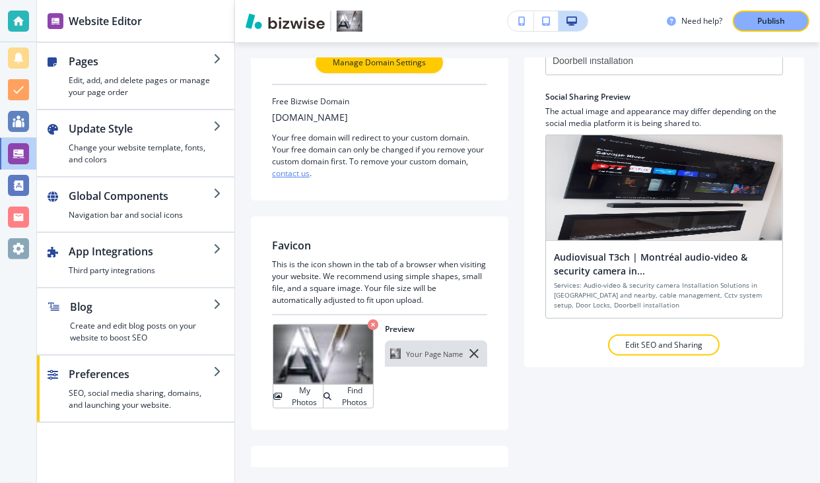
scroll to position [125, 0]
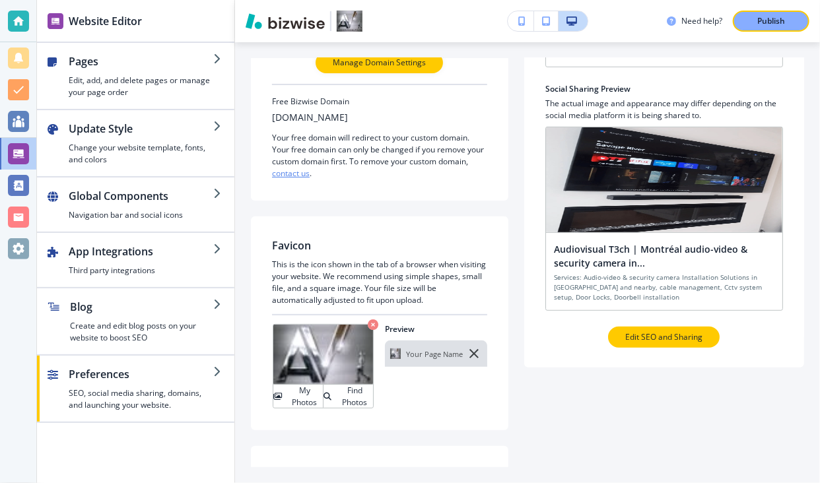
click at [648, 339] on p "Edit SEO and Sharing" at bounding box center [663, 337] width 77 height 12
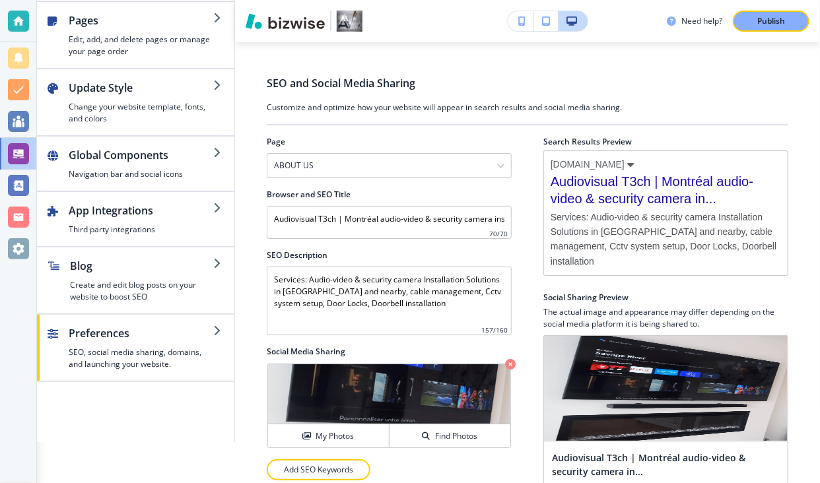
scroll to position [88, 0]
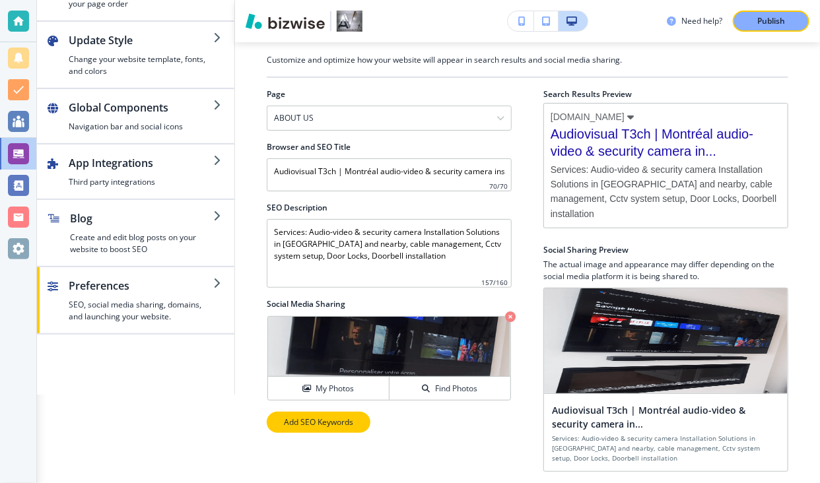
click at [341, 424] on p "Add SEO Keywords" at bounding box center [318, 422] width 69 height 12
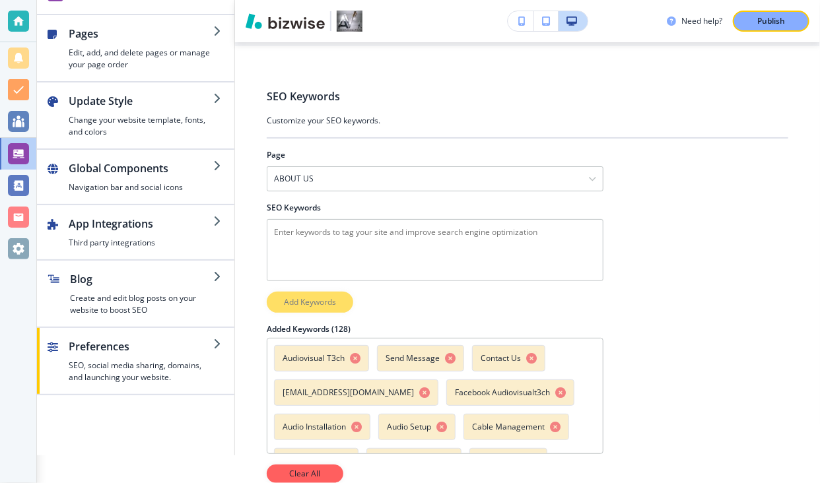
scroll to position [38, 0]
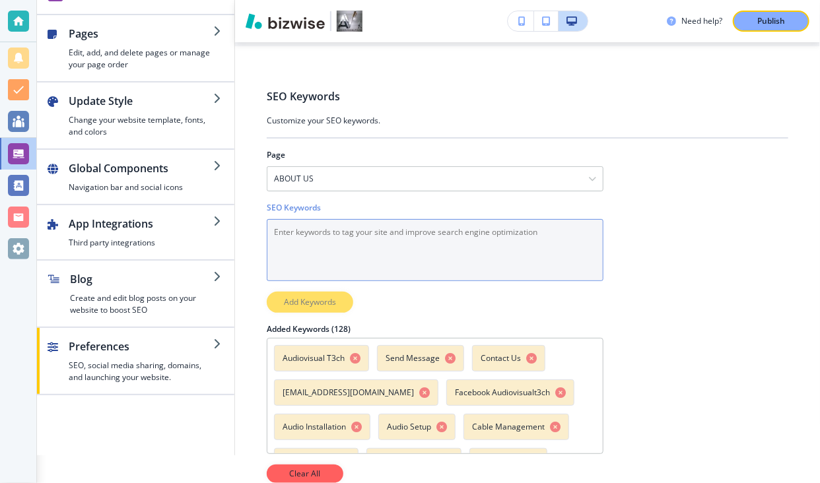
click at [284, 249] on Keywords "SEO Keywords" at bounding box center [435, 250] width 337 height 62
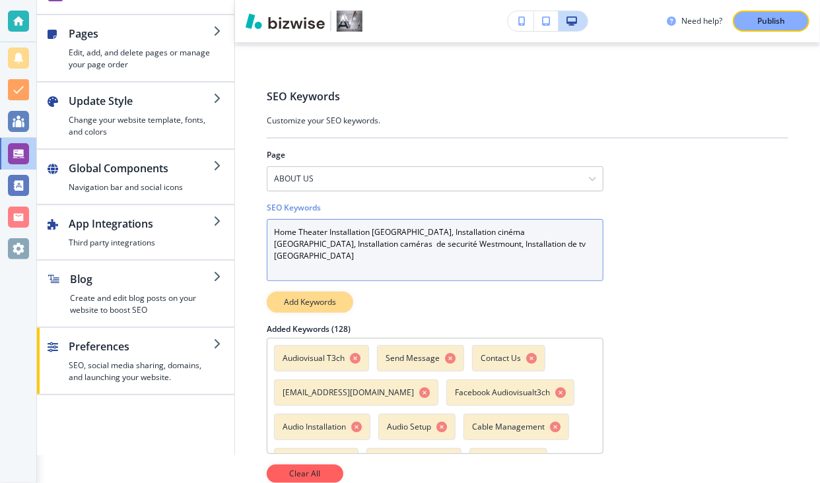
type Keywords "Home Theater Installation [GEOGRAPHIC_DATA], Installation cinéma [GEOGRAPHIC_DA…"
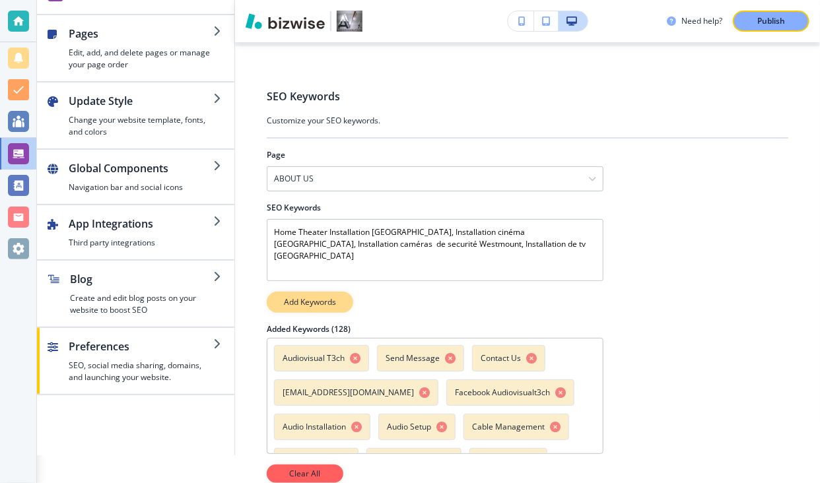
click at [335, 296] on p "Add Keywords" at bounding box center [310, 302] width 52 height 12
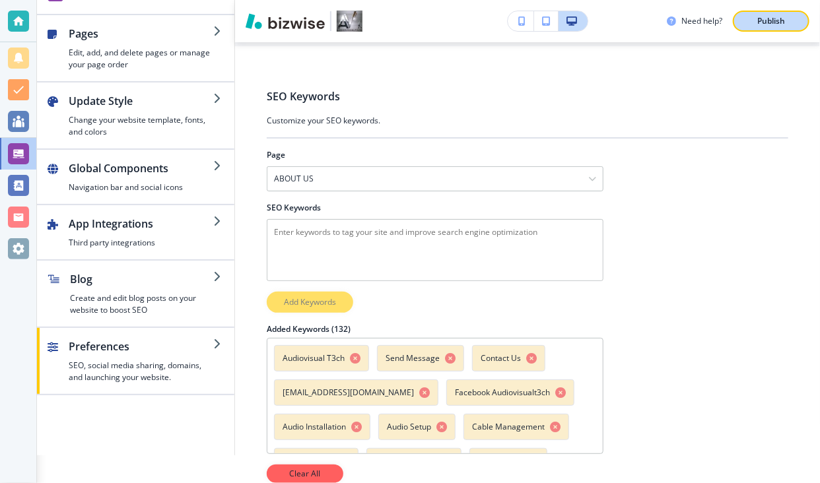
click at [772, 24] on p "Publish" at bounding box center [771, 21] width 28 height 12
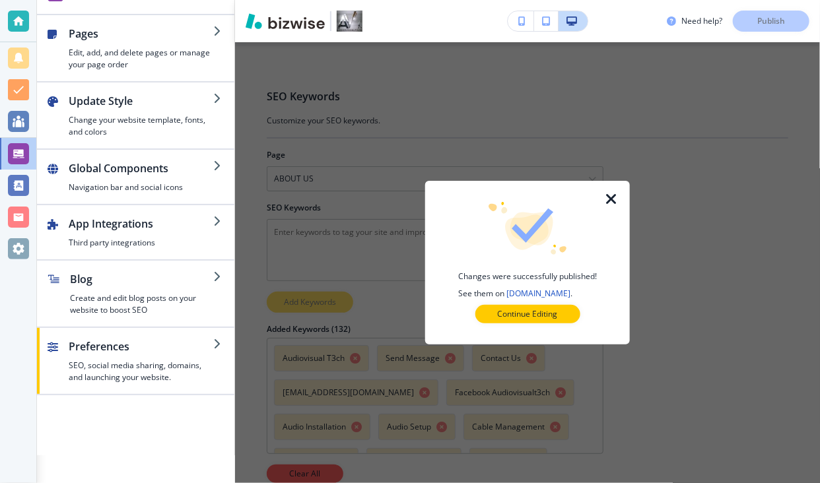
click at [612, 197] on icon "button" at bounding box center [611, 199] width 16 height 16
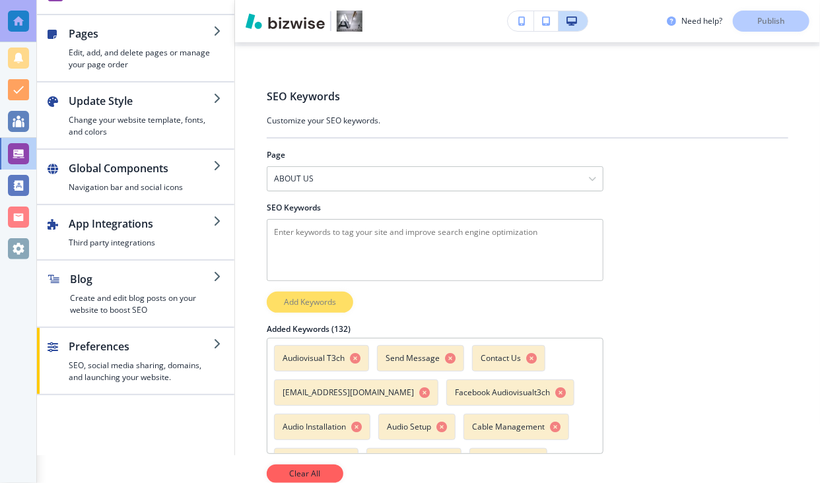
click at [22, 18] on div at bounding box center [18, 21] width 21 height 21
